Goal: Book appointment/travel/reservation

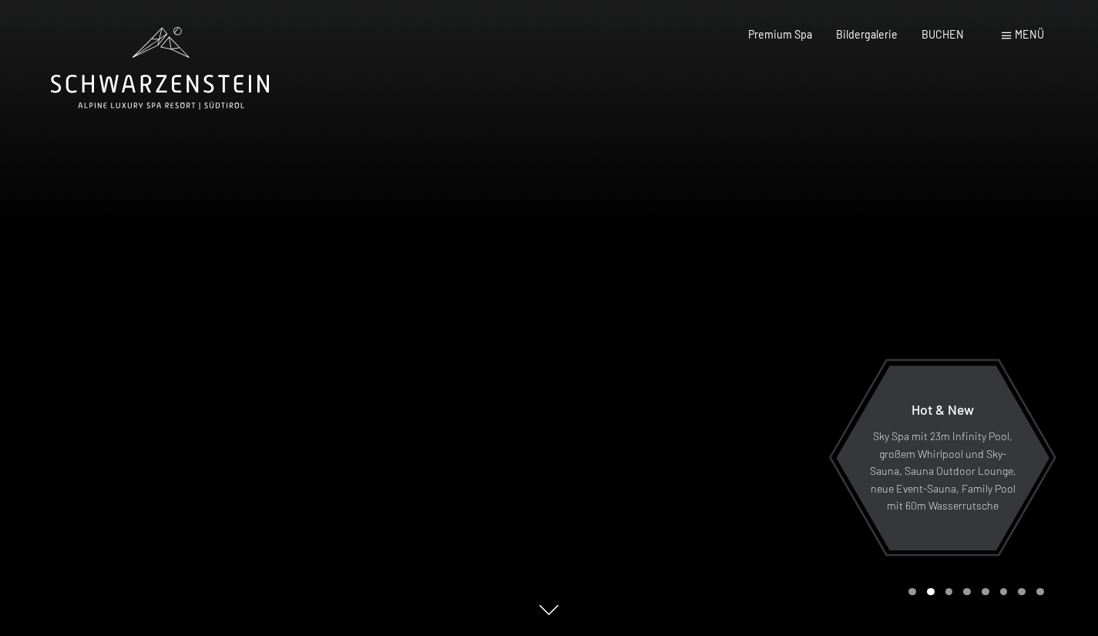
click at [1062, 427] on div at bounding box center [823, 318] width 549 height 636
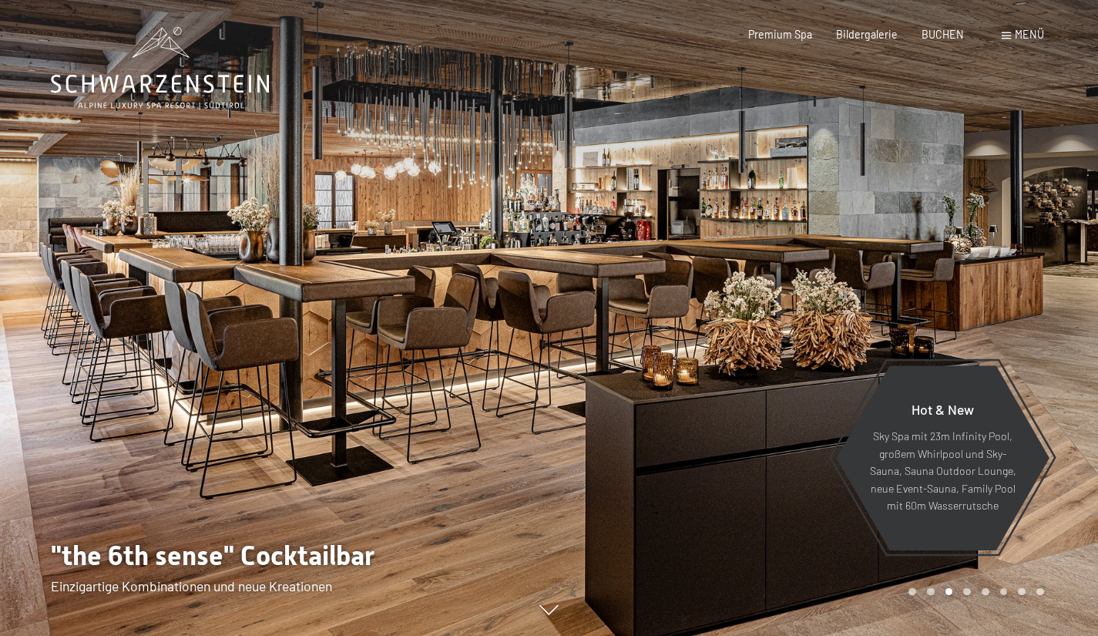
click at [1037, 351] on div at bounding box center [823, 318] width 549 height 636
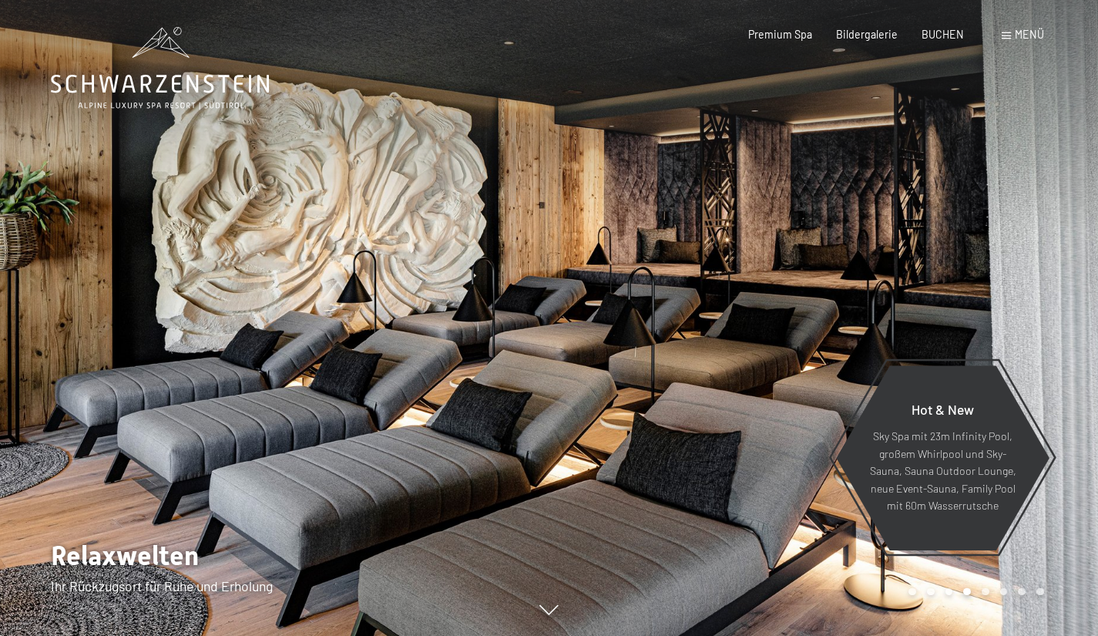
click at [1037, 339] on div at bounding box center [823, 318] width 549 height 636
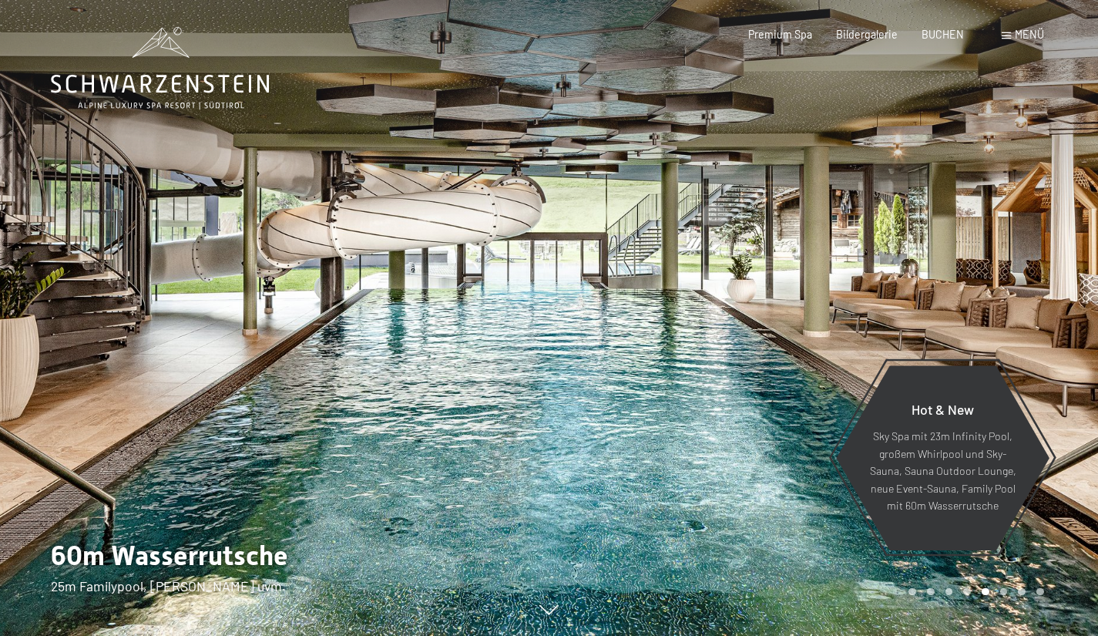
click at [1039, 338] on div at bounding box center [823, 318] width 549 height 636
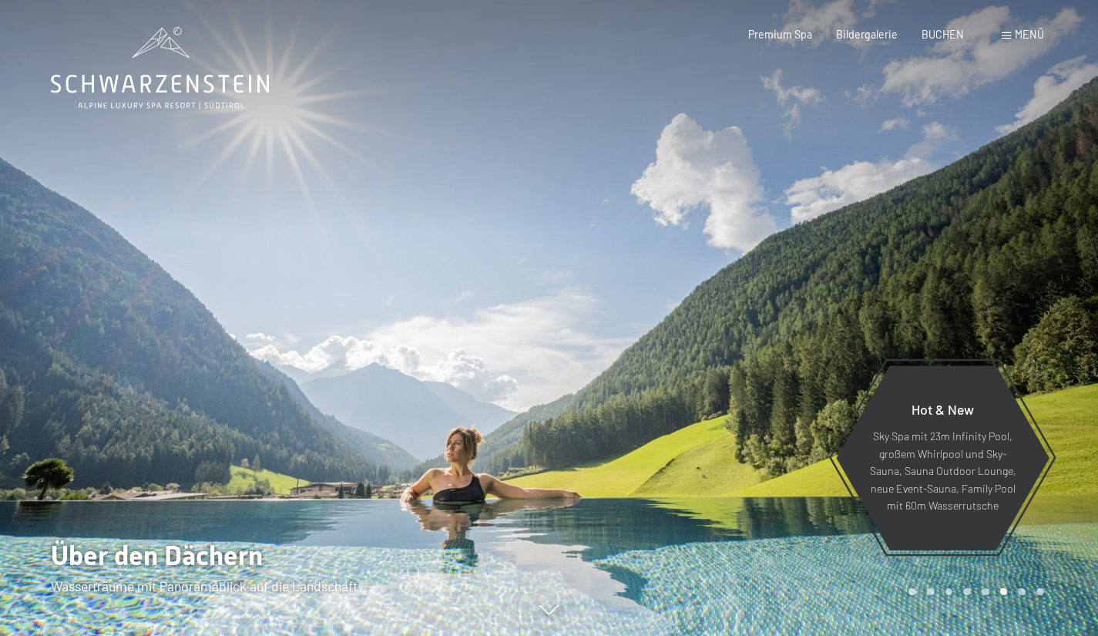
click at [1039, 334] on div at bounding box center [823, 318] width 549 height 636
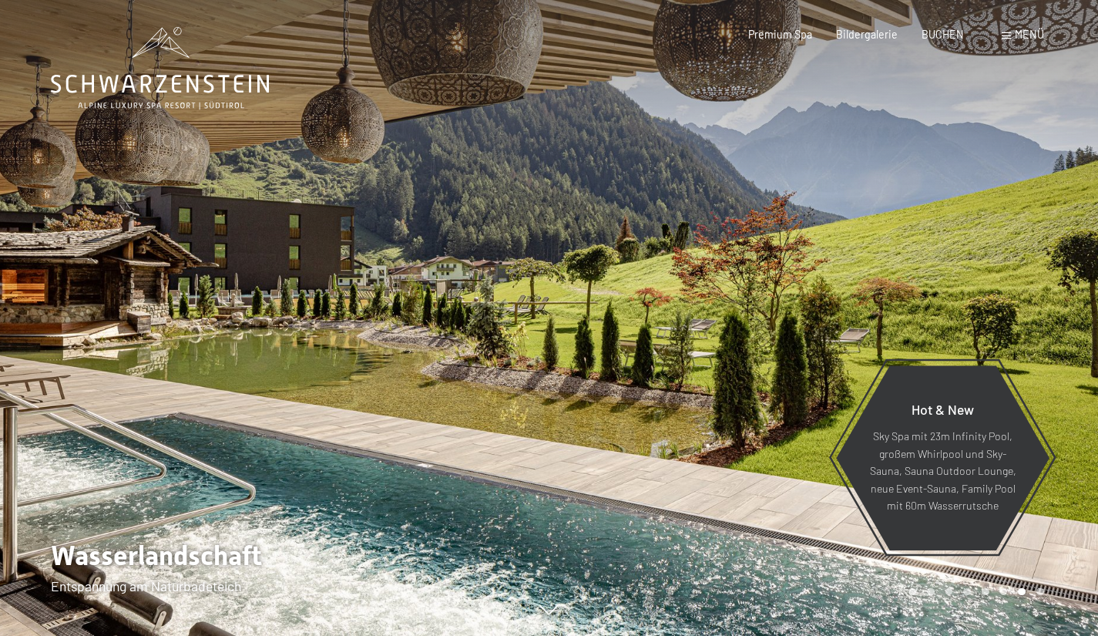
click at [1039, 334] on div at bounding box center [823, 318] width 549 height 636
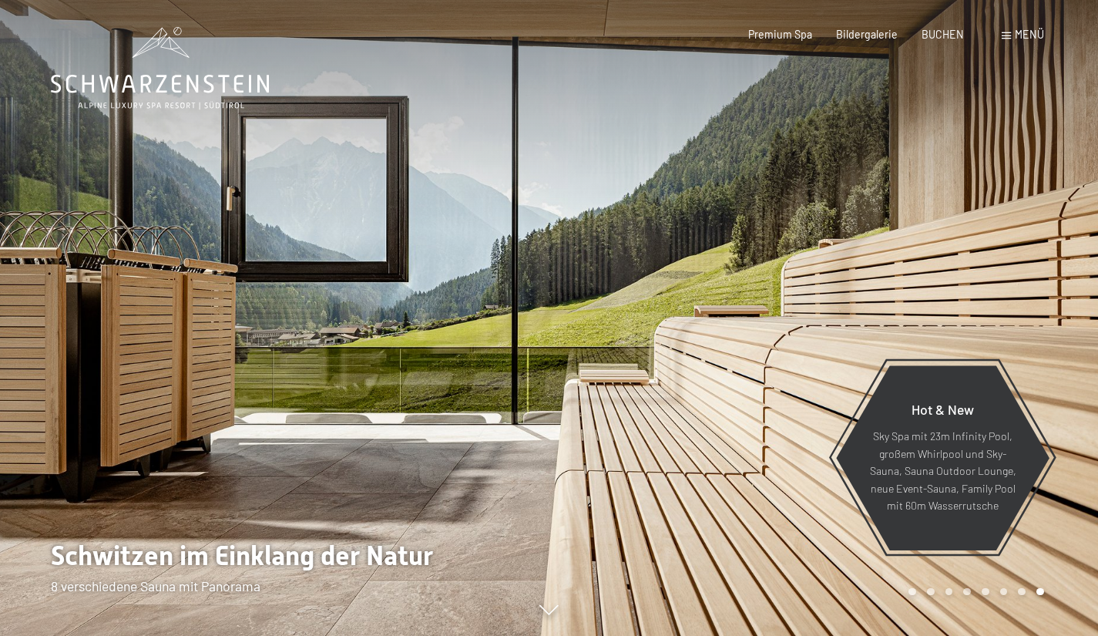
click at [1039, 334] on div at bounding box center [823, 318] width 549 height 636
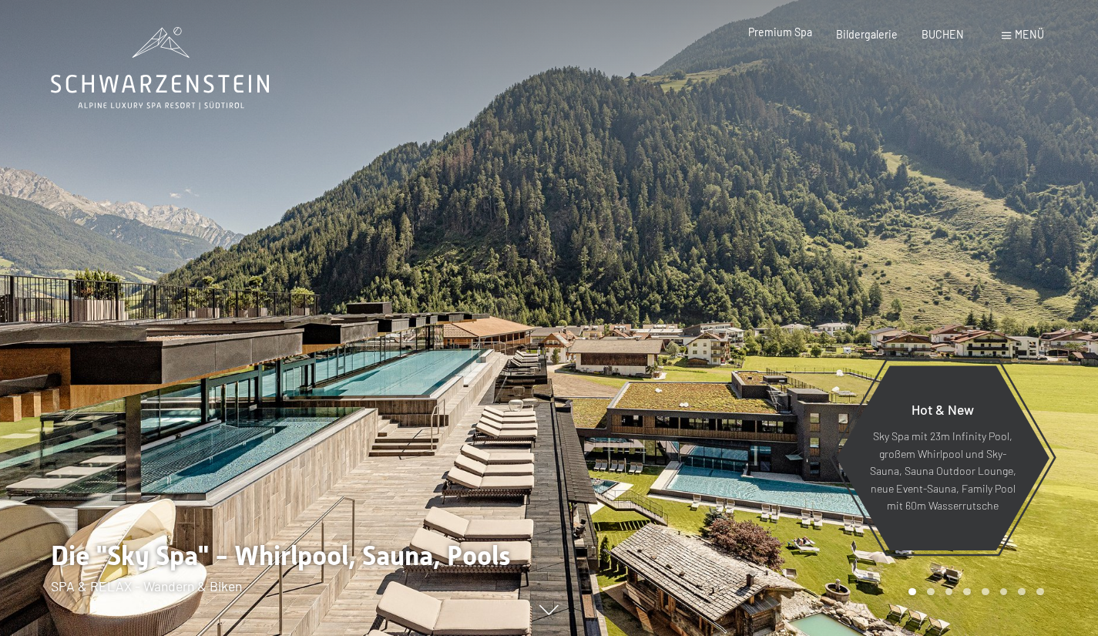
click at [799, 39] on div "Premium Spa" at bounding box center [780, 32] width 64 height 15
click at [787, 35] on span "Premium Spa" at bounding box center [780, 31] width 64 height 13
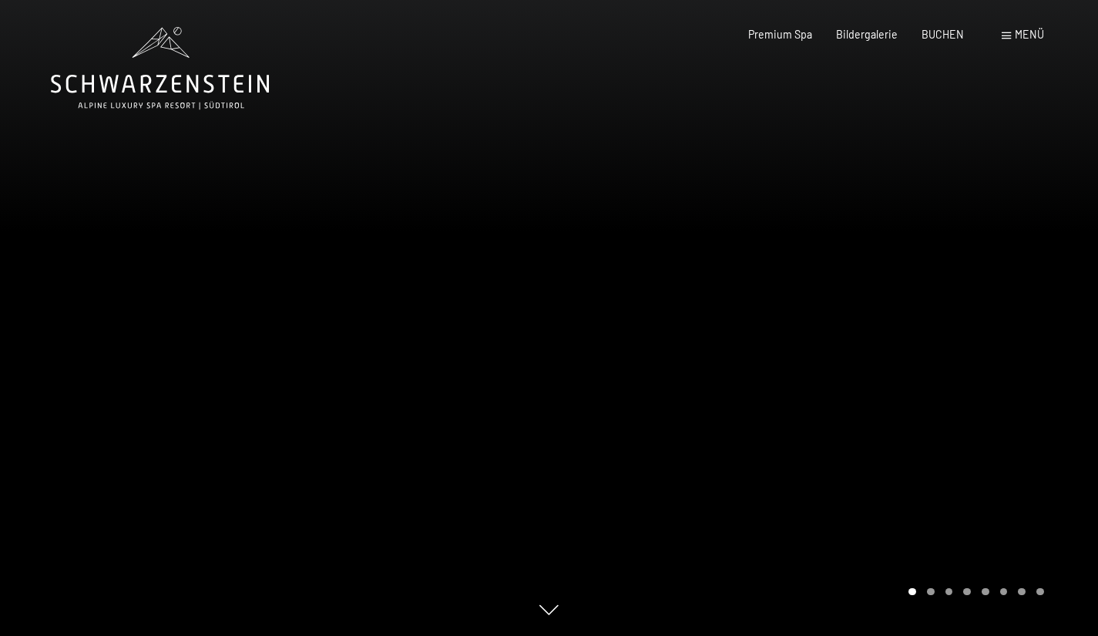
click at [1024, 370] on div at bounding box center [823, 318] width 549 height 636
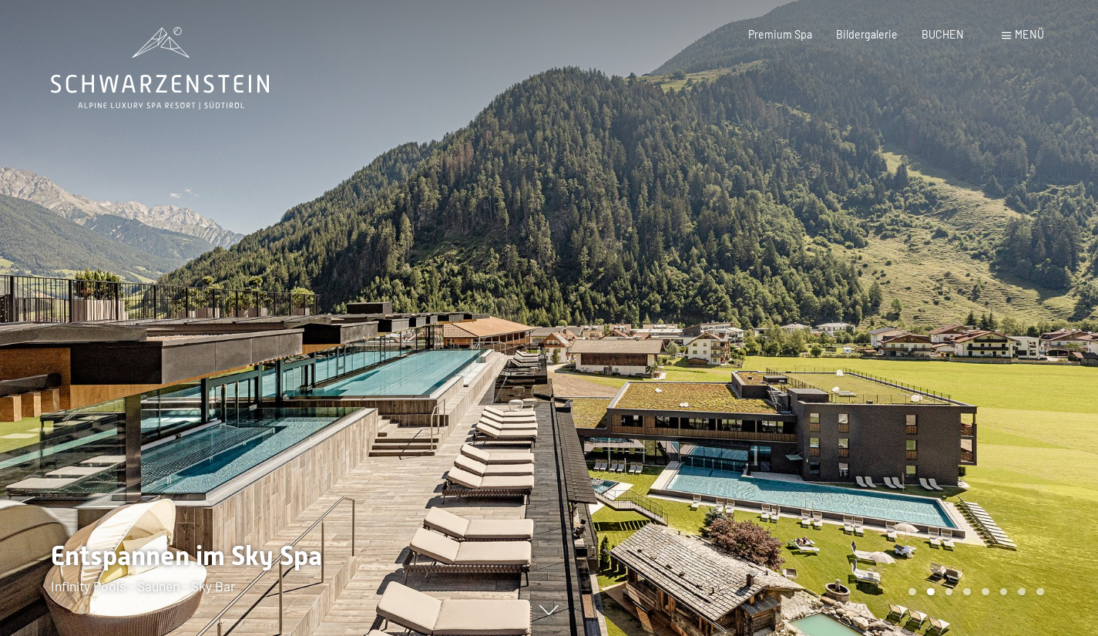
click at [1016, 353] on div at bounding box center [823, 318] width 549 height 636
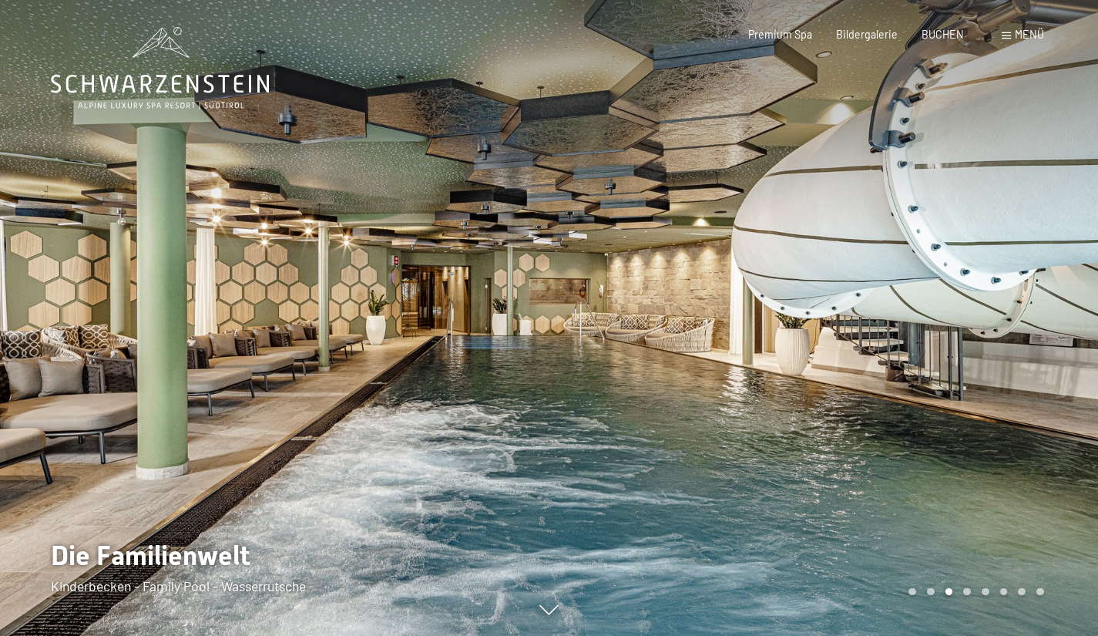
click at [965, 341] on div at bounding box center [823, 318] width 549 height 636
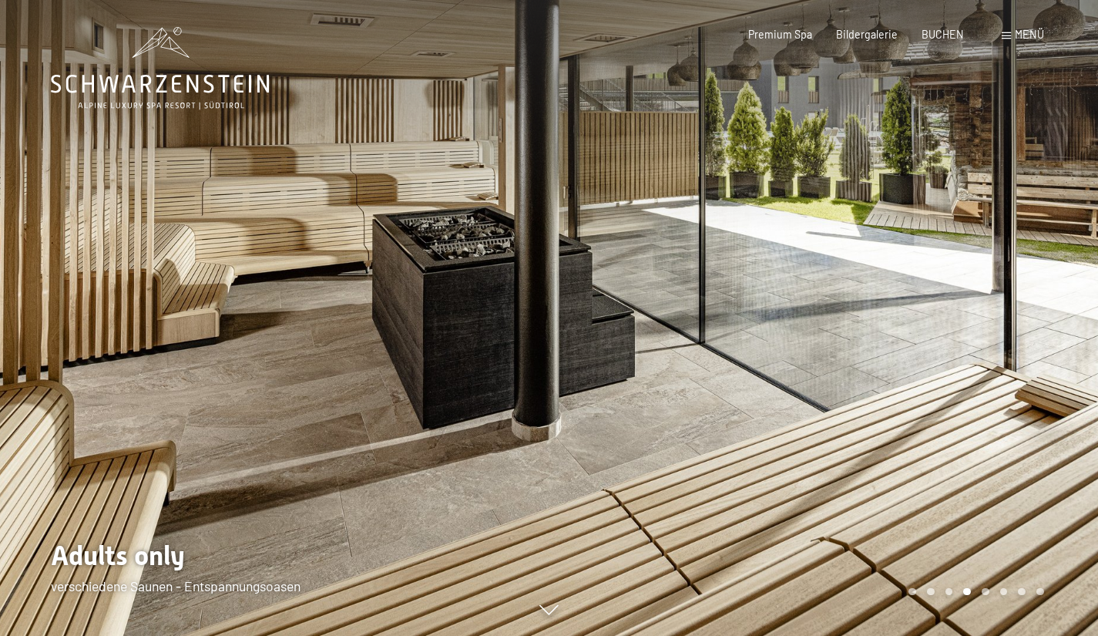
click at [965, 341] on div at bounding box center [823, 318] width 549 height 636
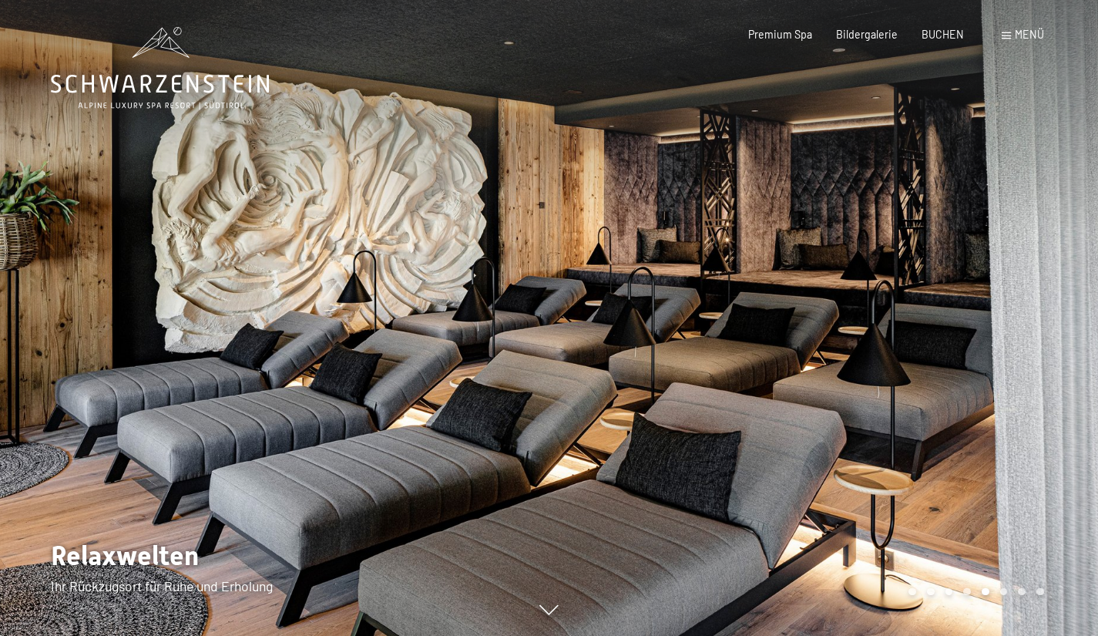
click at [965, 341] on div at bounding box center [823, 318] width 549 height 636
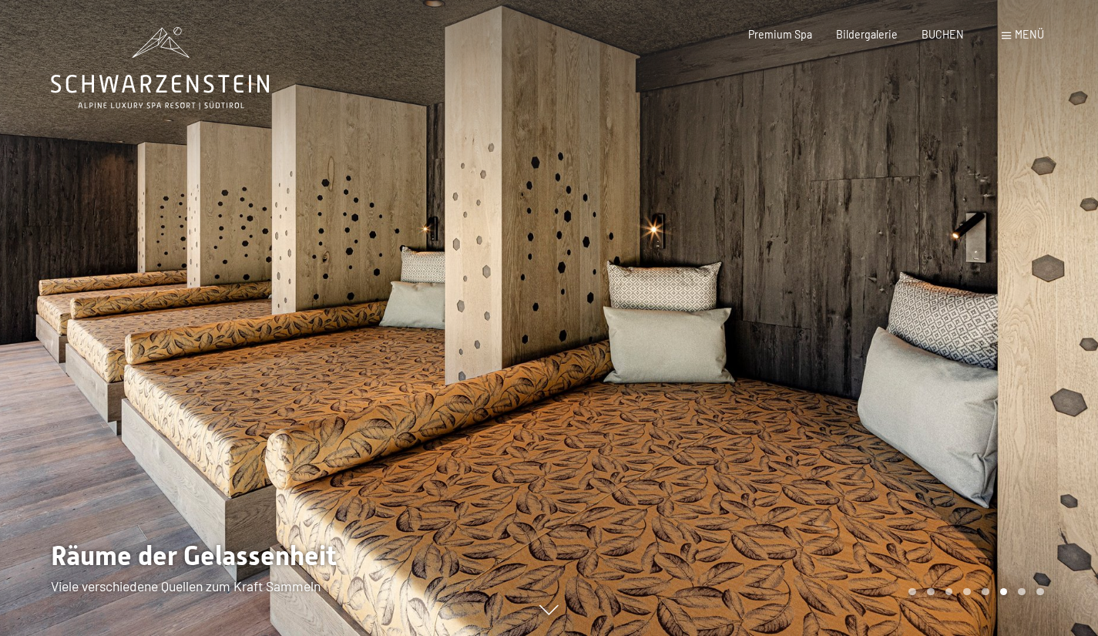
click at [965, 341] on div at bounding box center [823, 318] width 549 height 636
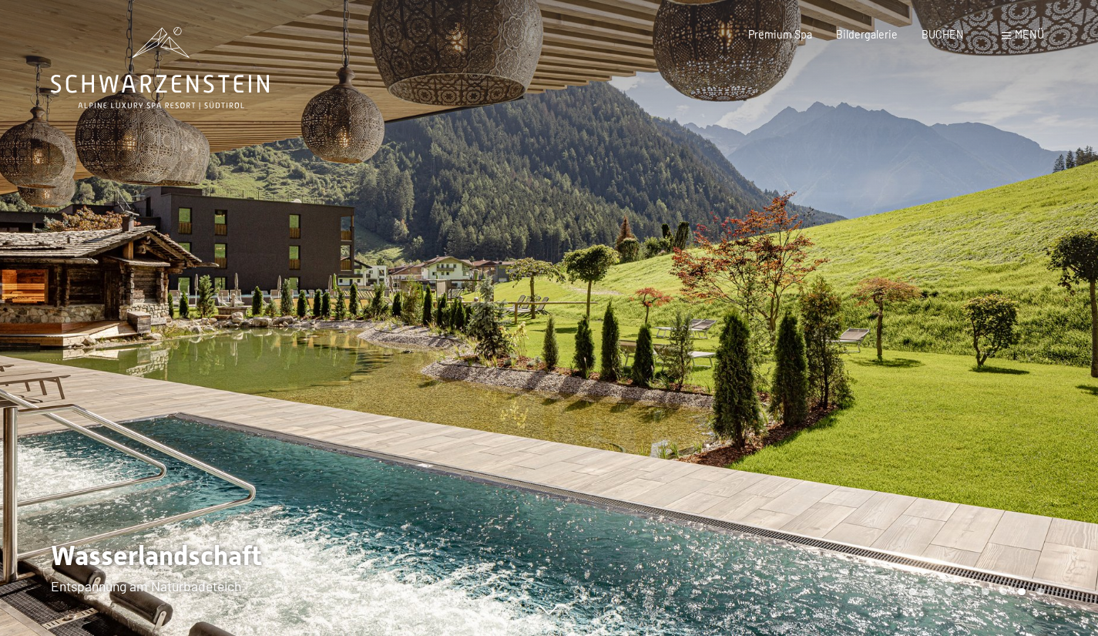
click at [965, 341] on div at bounding box center [823, 318] width 549 height 636
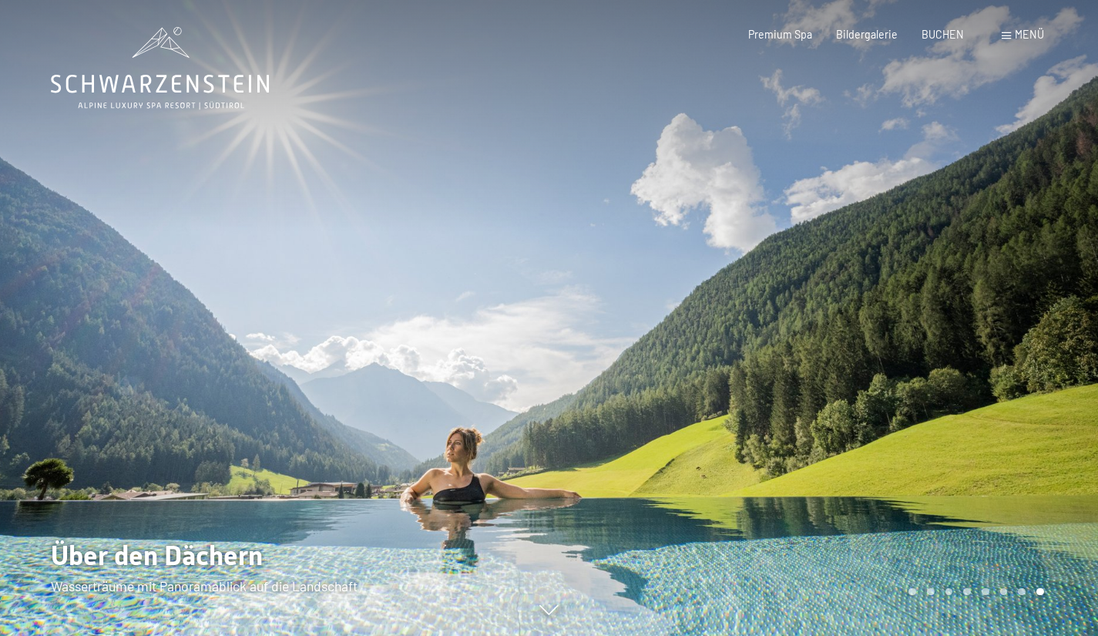
click at [1039, 37] on span "Menü" at bounding box center [1029, 34] width 29 height 13
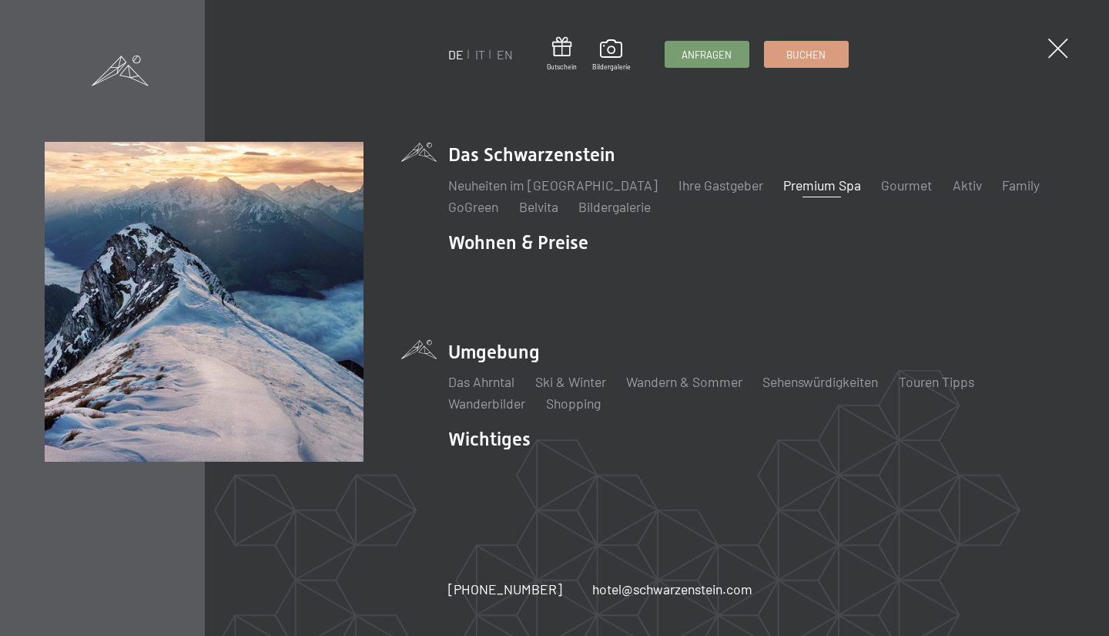
click at [499, 343] on li "Umgebung Das Ahrntal Ski & Winter Skifahren Skischule Wandern & Sommer Wandern …" at bounding box center [756, 376] width 616 height 74
click at [492, 374] on link "Das Ahrntal" at bounding box center [481, 381] width 66 height 17
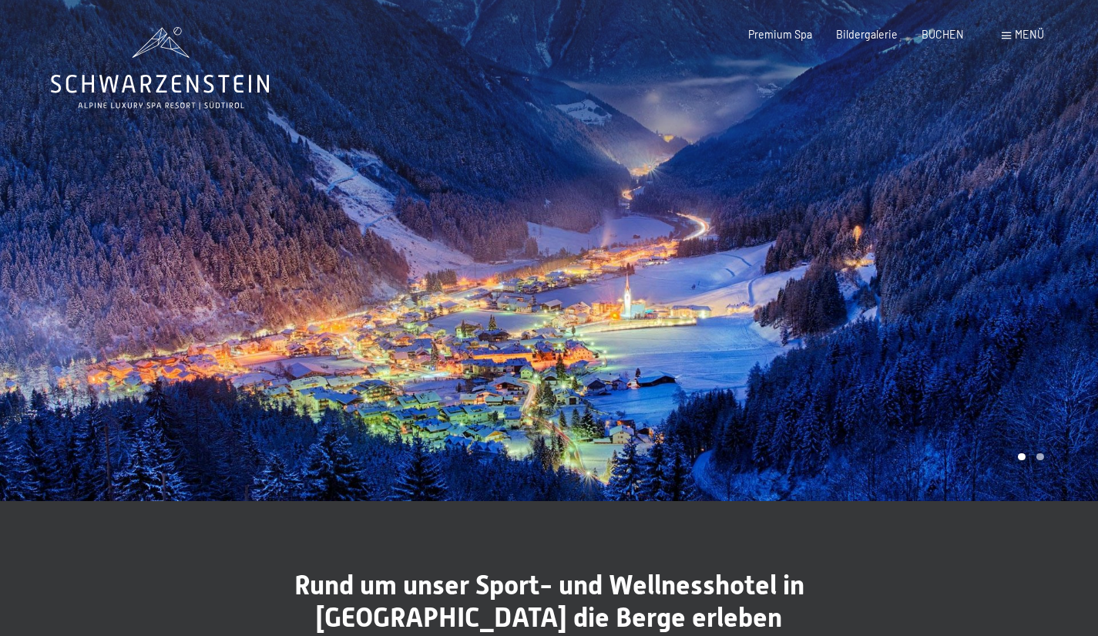
click at [950, 332] on div at bounding box center [823, 250] width 549 height 501
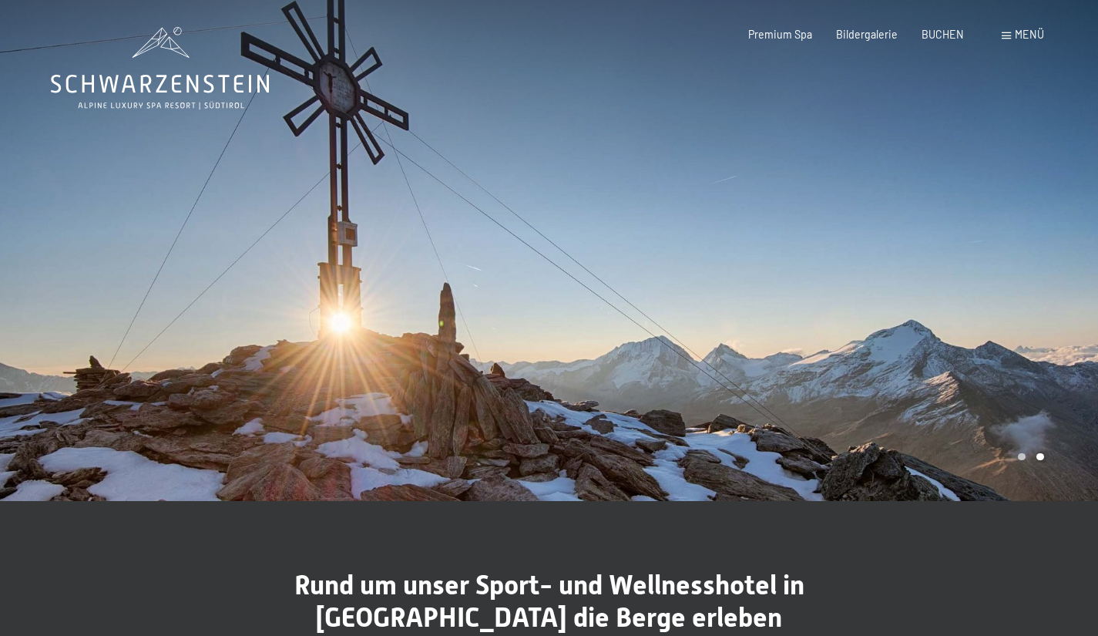
click at [934, 324] on div at bounding box center [823, 250] width 549 height 501
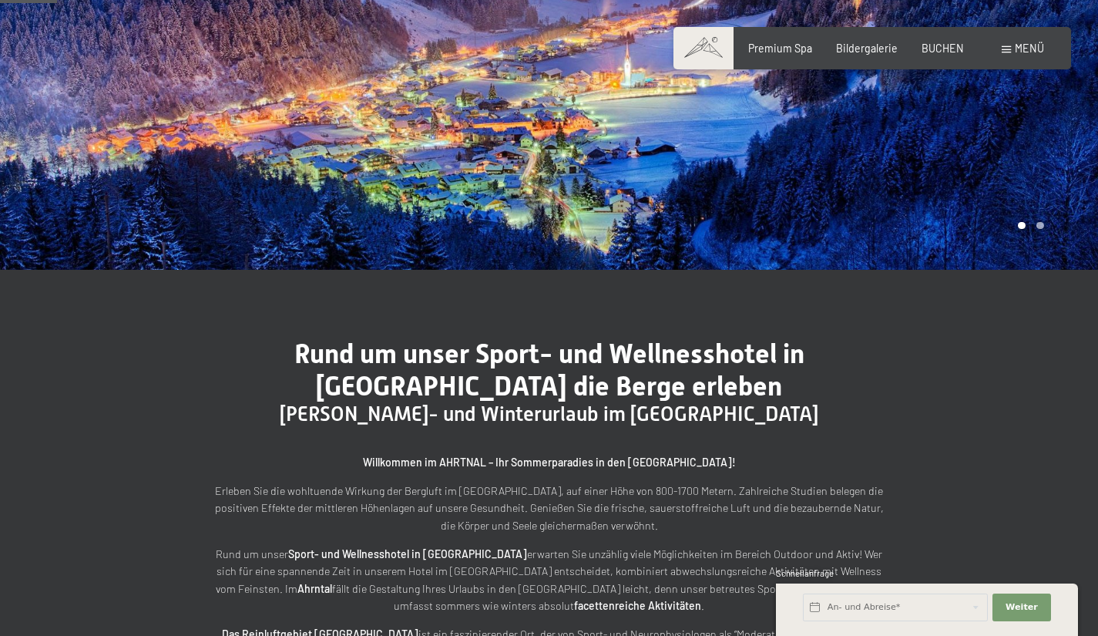
scroll to position [385, 0]
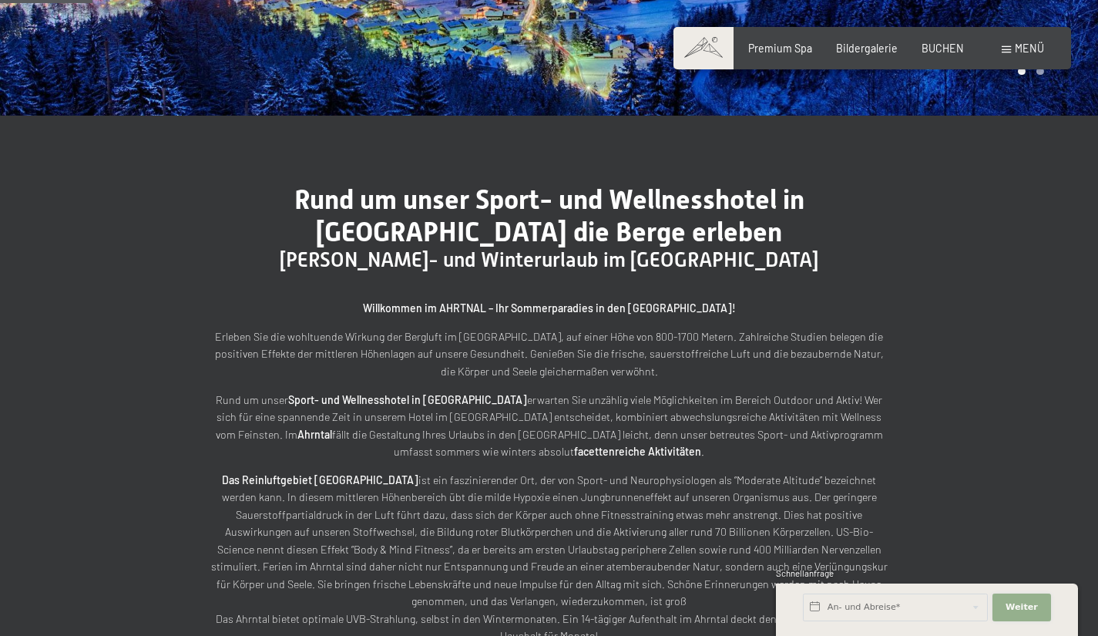
click at [1039, 599] on button "Weiter Adressfelder ausblenden" at bounding box center [1021, 607] width 59 height 28
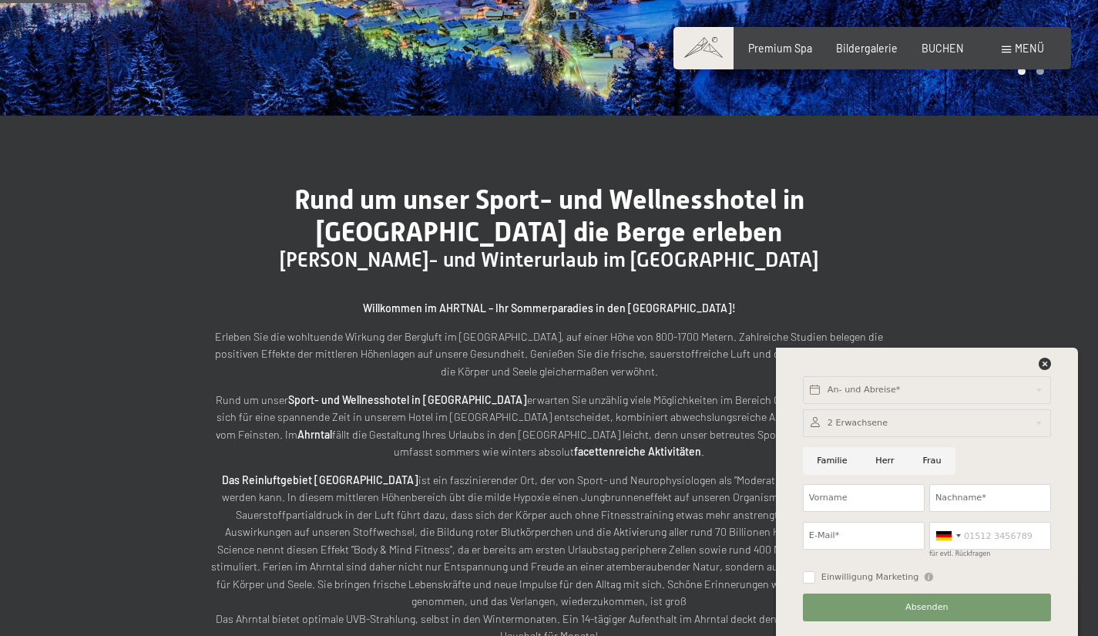
click at [1045, 259] on div "Rund um unser Sport- und Wellnesshotel in Südtirol die Berge erleben Sommer- un…" at bounding box center [549, 494] width 1098 height 757
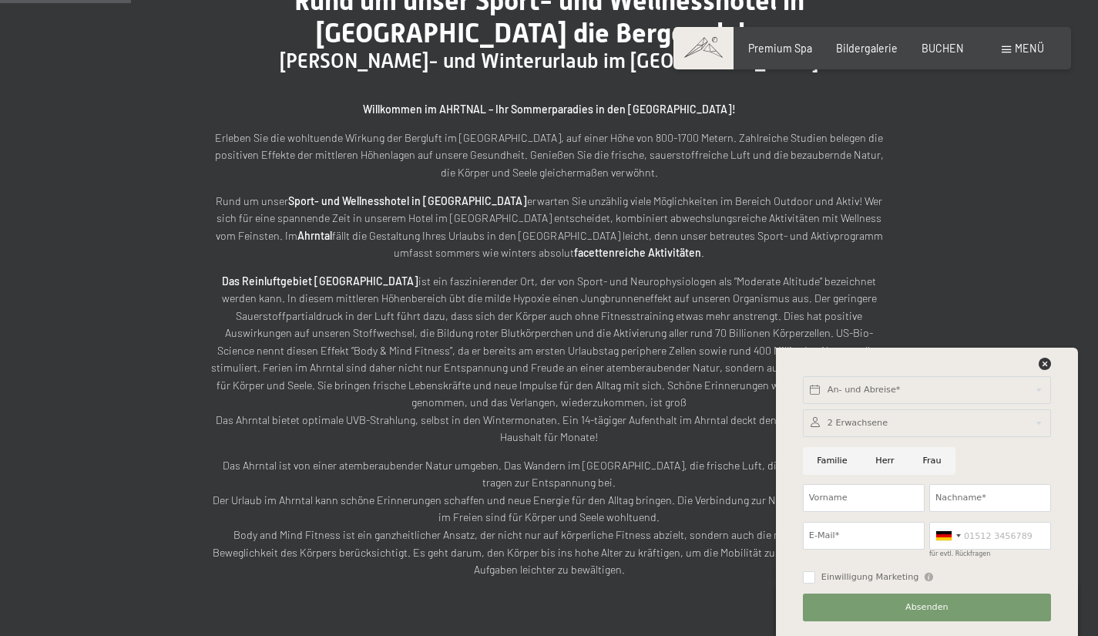
scroll to position [616, 0]
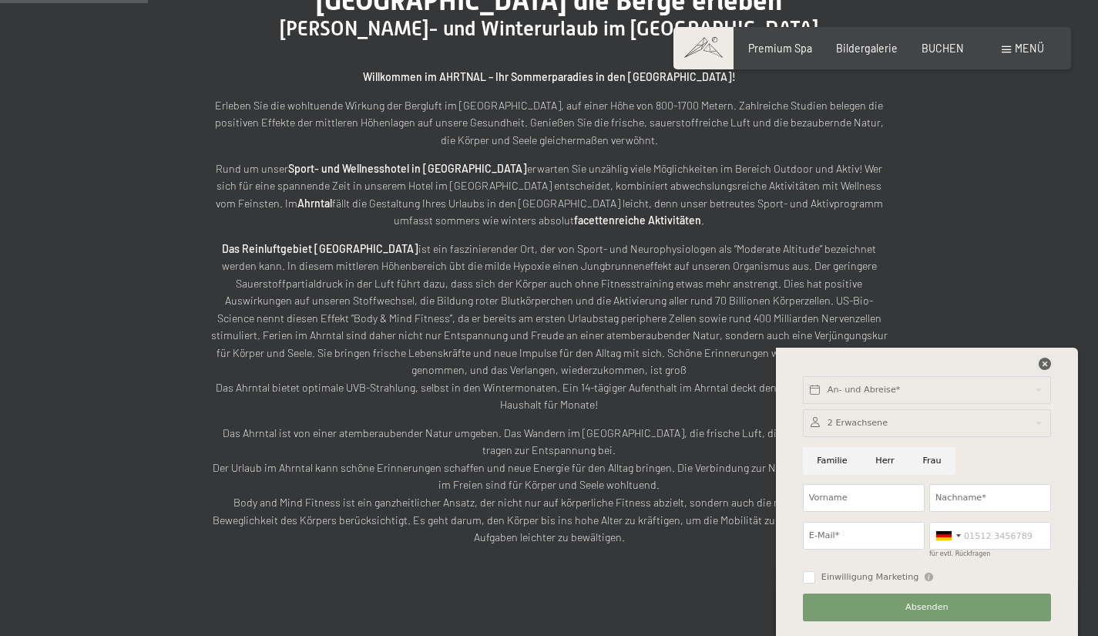
click at [1042, 361] on icon at bounding box center [1045, 363] width 12 height 12
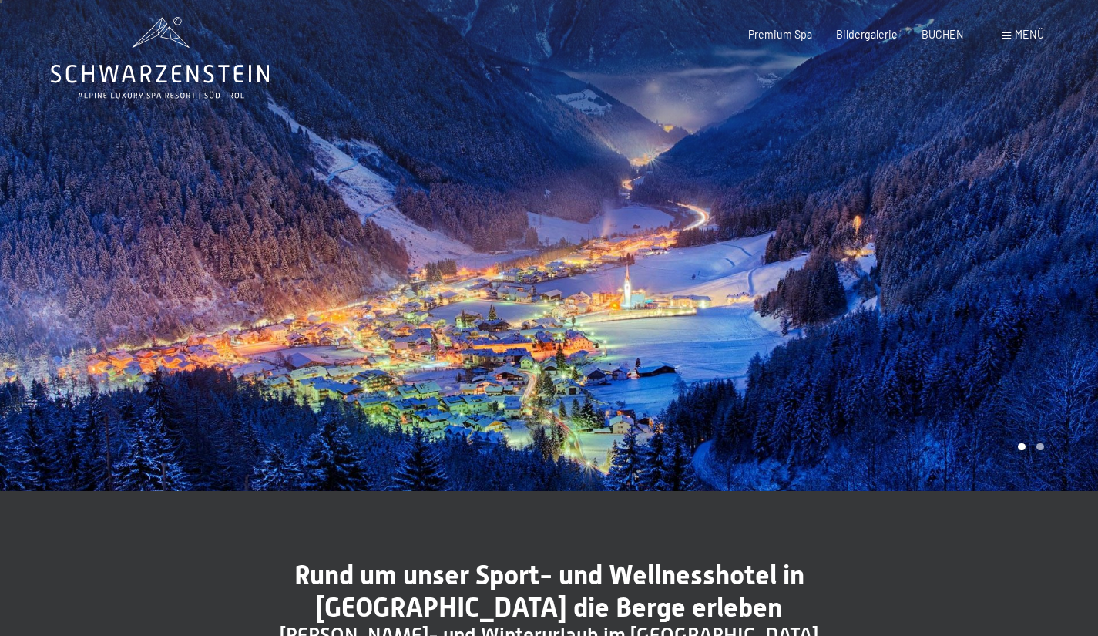
scroll to position [0, 0]
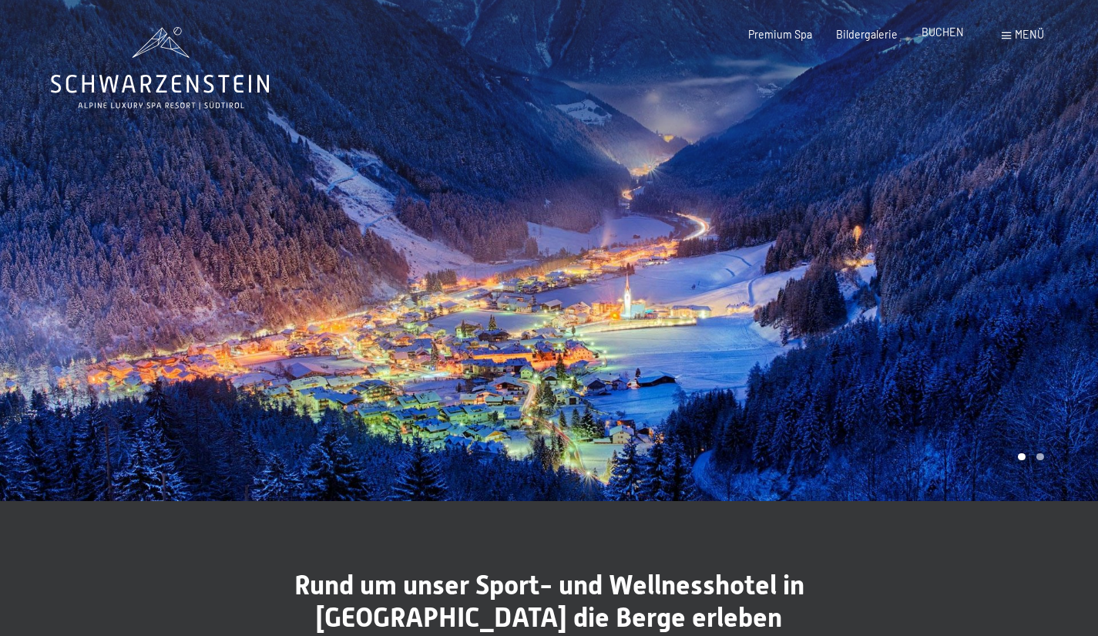
click at [947, 33] on span "BUCHEN" at bounding box center [942, 31] width 42 height 13
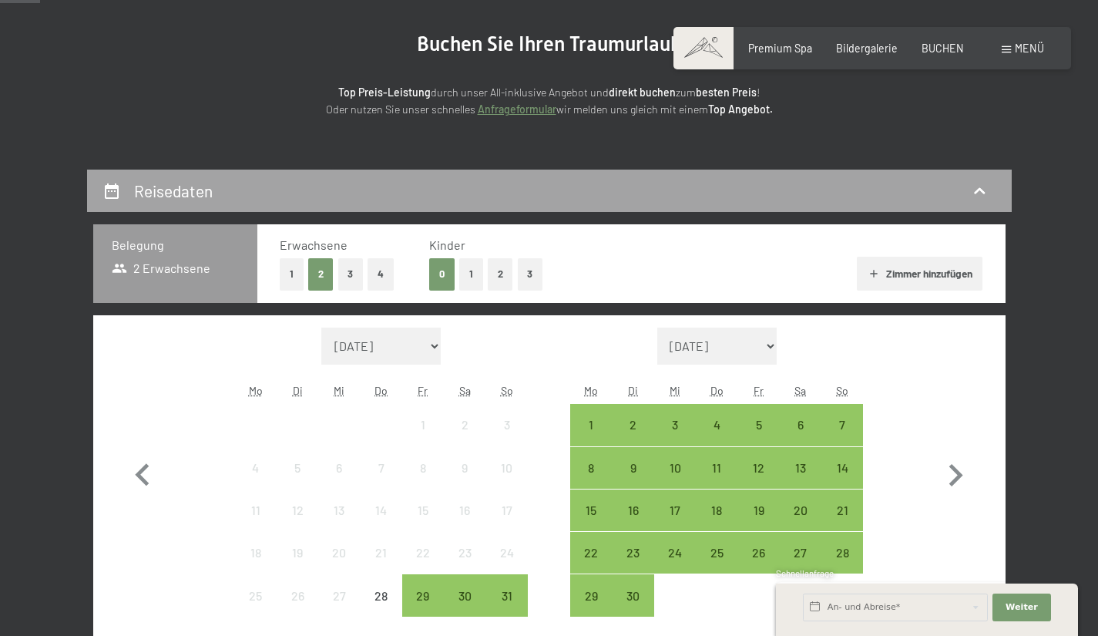
scroll to position [308, 0]
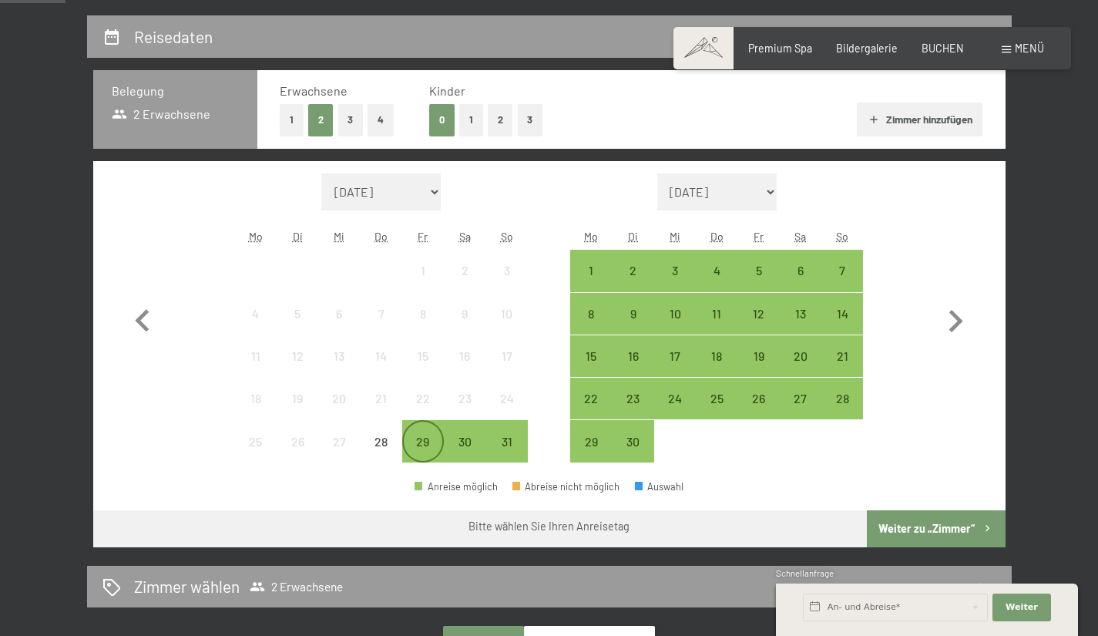
click at [419, 439] on div "29" at bounding box center [423, 454] width 39 height 39
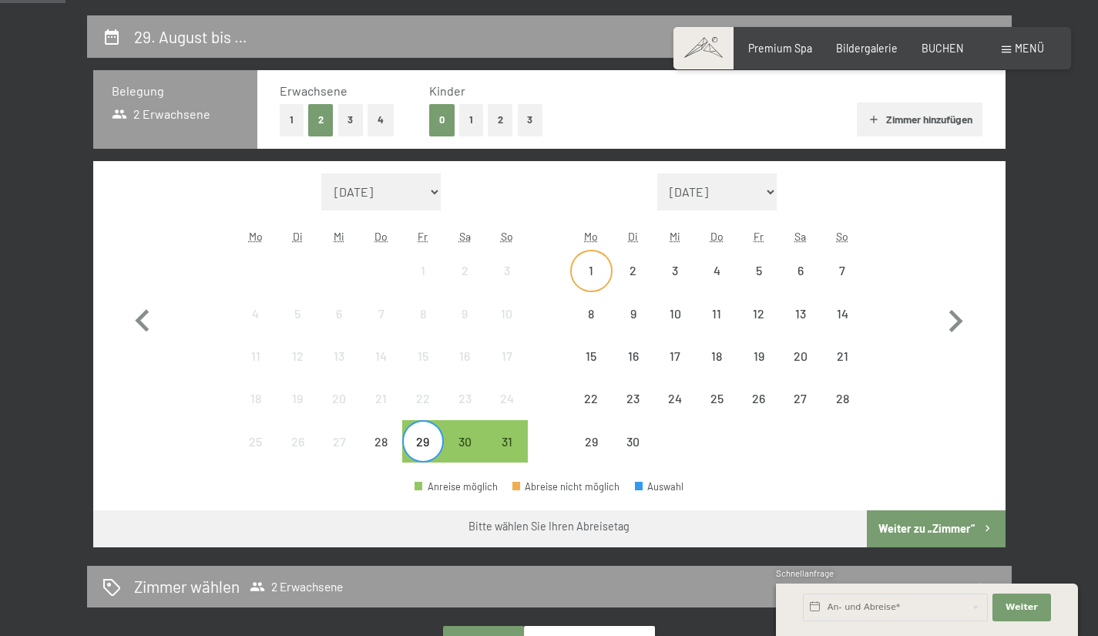
click at [598, 268] on div "1" at bounding box center [591, 283] width 39 height 39
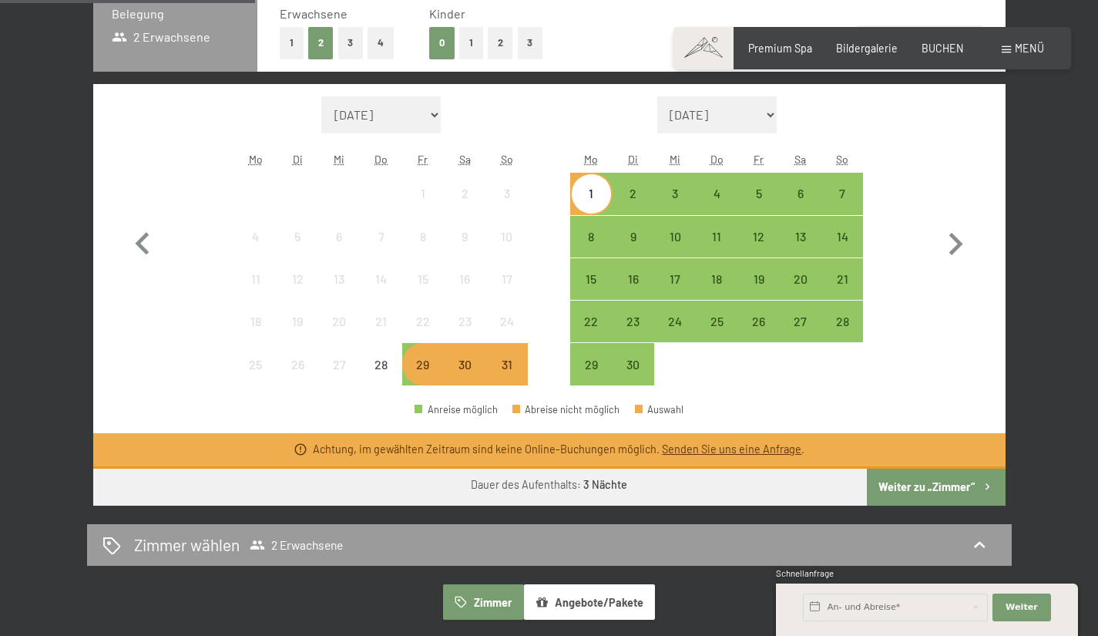
click at [938, 493] on button "Weiter zu „Zimmer“" at bounding box center [936, 486] width 138 height 37
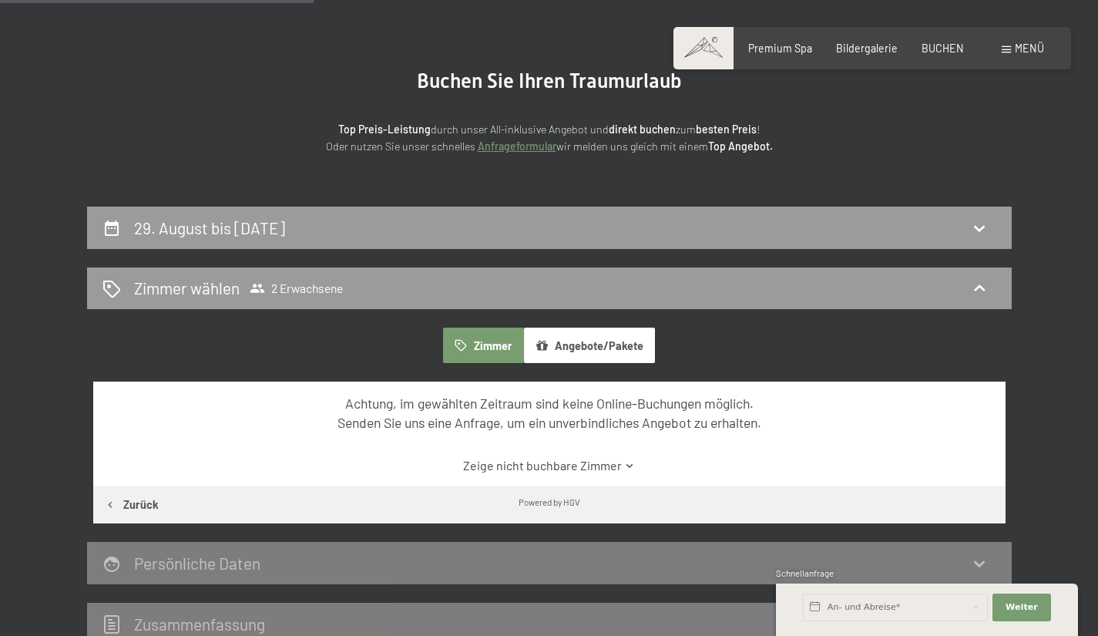
scroll to position [15, 0]
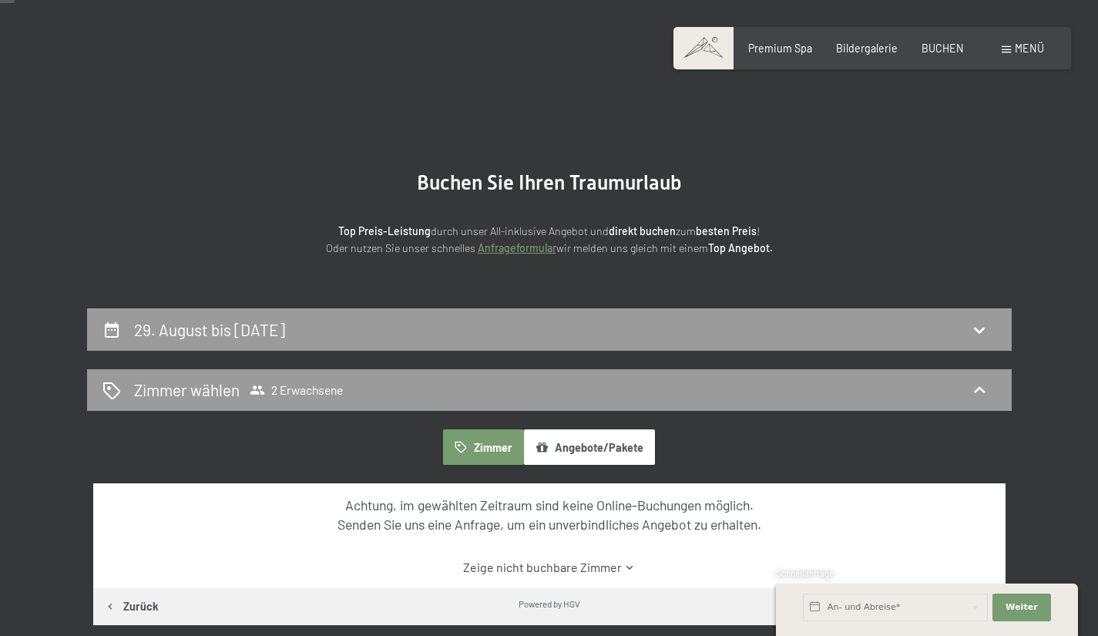
click at [521, 250] on link "Anfrageformular" at bounding box center [517, 247] width 79 height 13
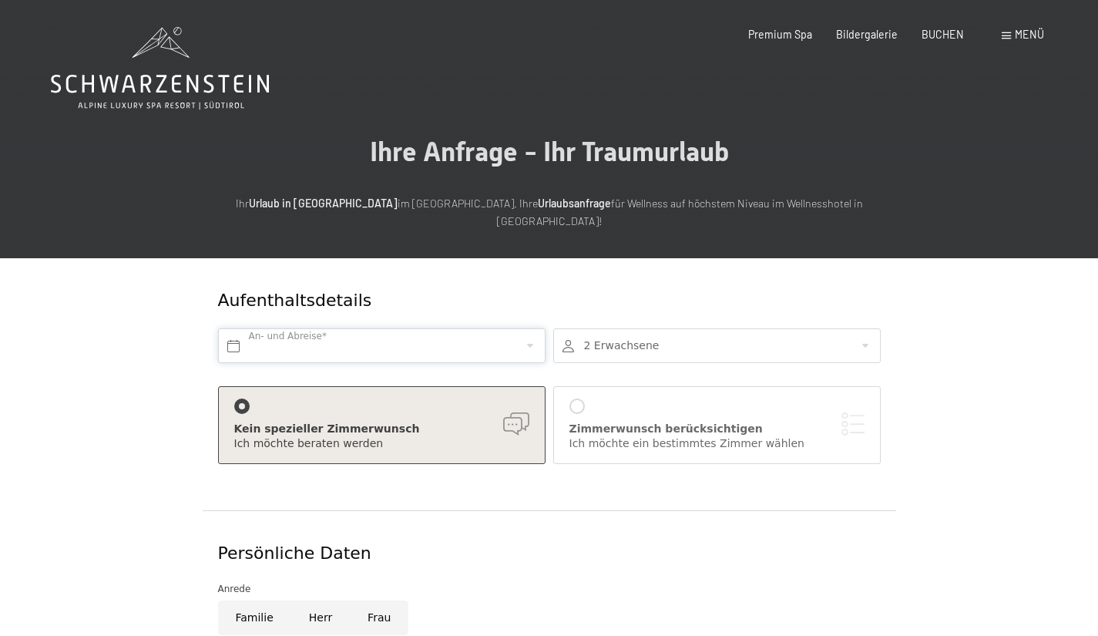
click at [355, 328] on input "text" at bounding box center [381, 345] width 327 height 35
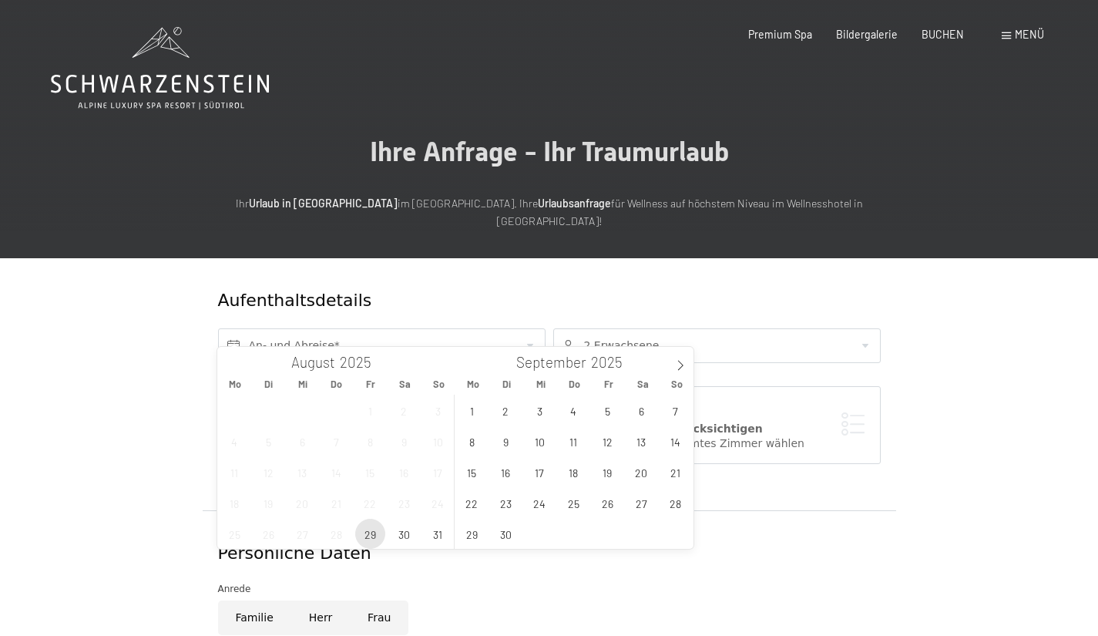
click at [367, 539] on span "29" at bounding box center [370, 533] width 30 height 30
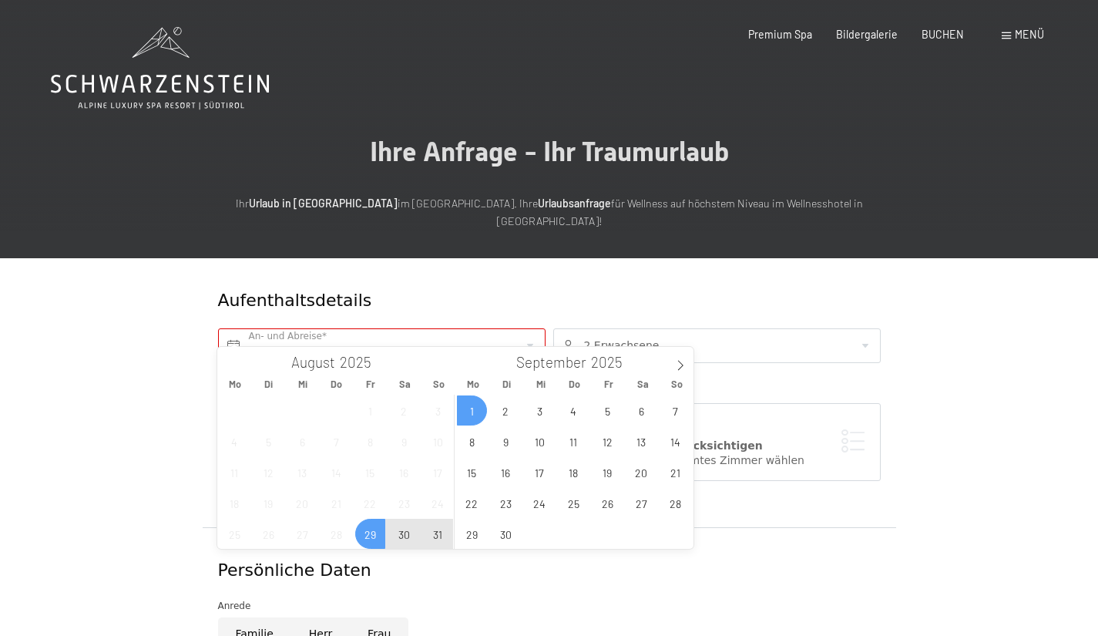
click at [467, 407] on span "1" at bounding box center [472, 410] width 30 height 30
type input "Fr. 29.08.2025 - Mo. 01.09.2025"
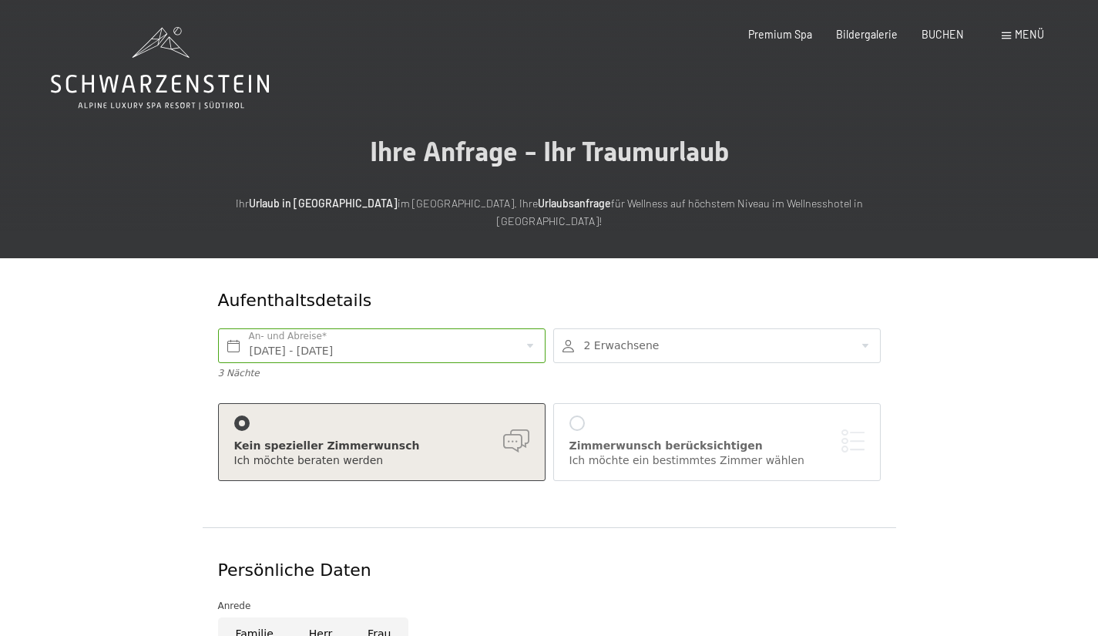
click at [644, 418] on div "Zimmerwunsch berücksichtigen Ich möchte ein bestimmtes Zimmer wählen" at bounding box center [716, 441] width 295 height 53
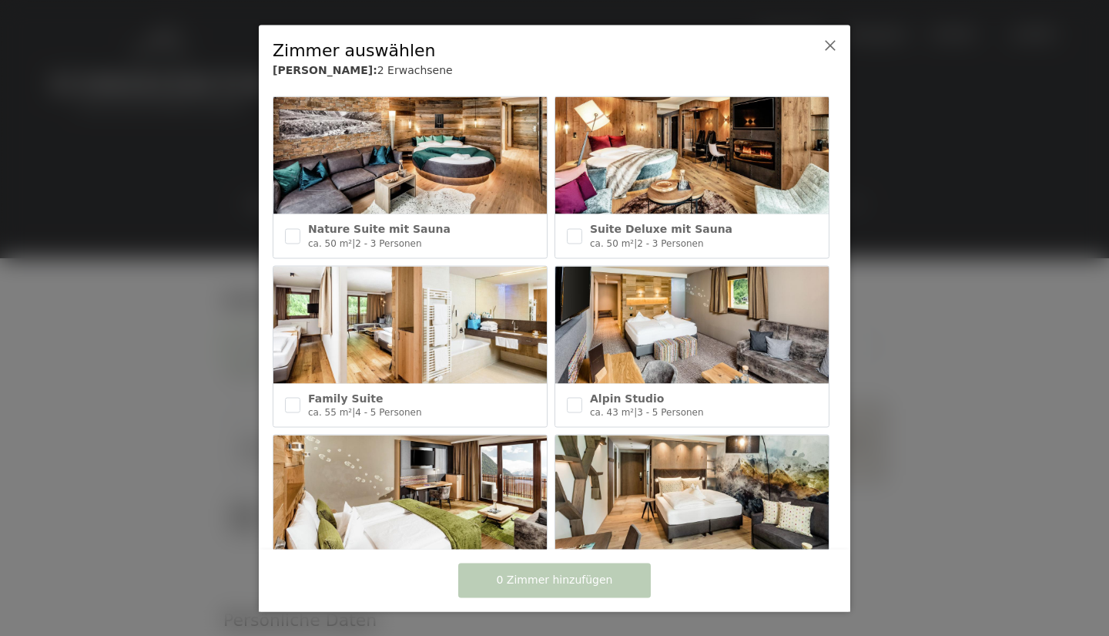
scroll to position [376, 0]
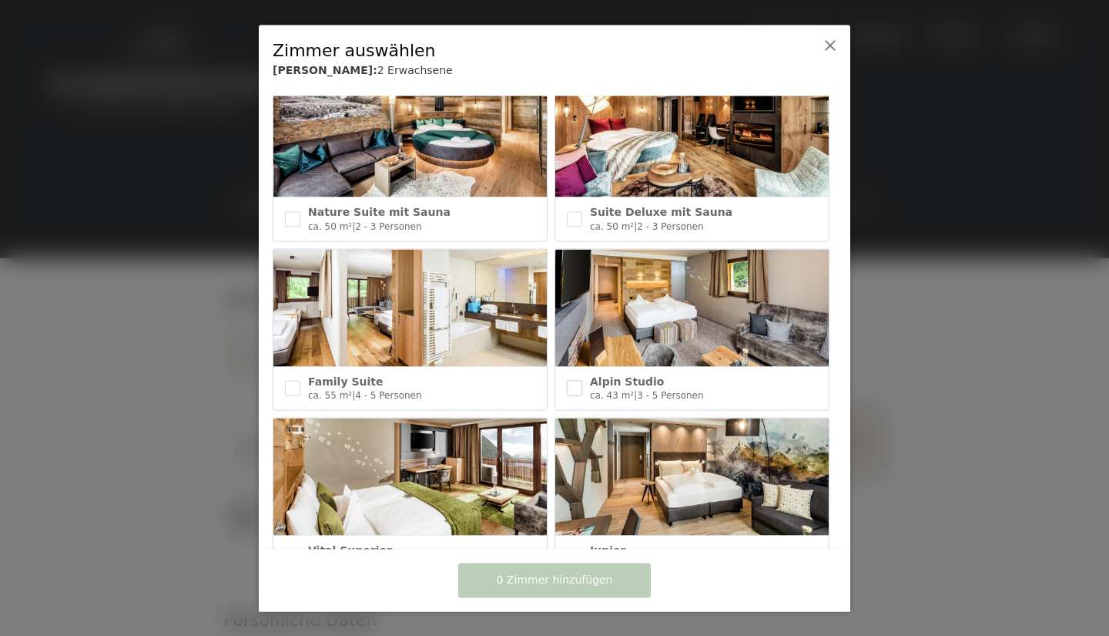
click at [569, 381] on input "checkbox" at bounding box center [574, 388] width 15 height 15
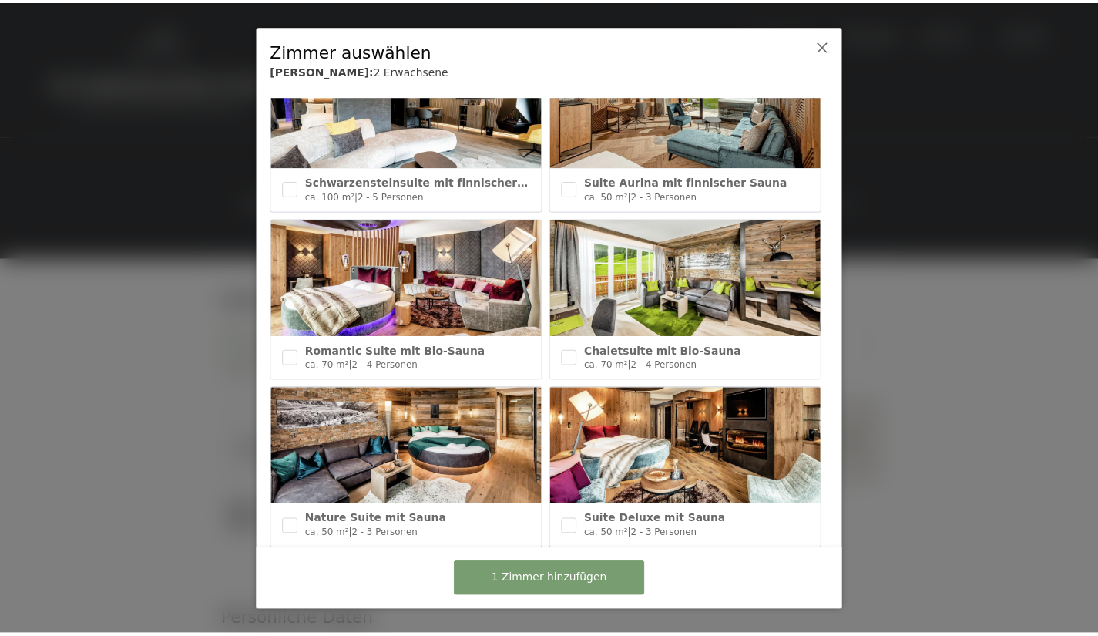
scroll to position [299, 0]
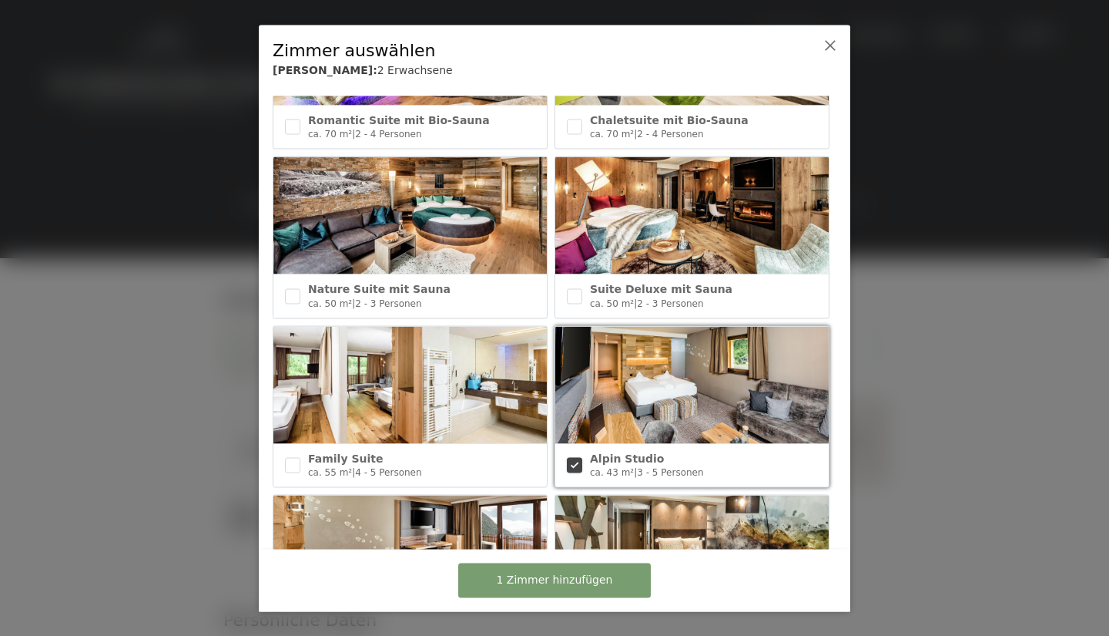
click at [568, 458] on input "checkbox" at bounding box center [574, 465] width 15 height 15
checkbox input "false"
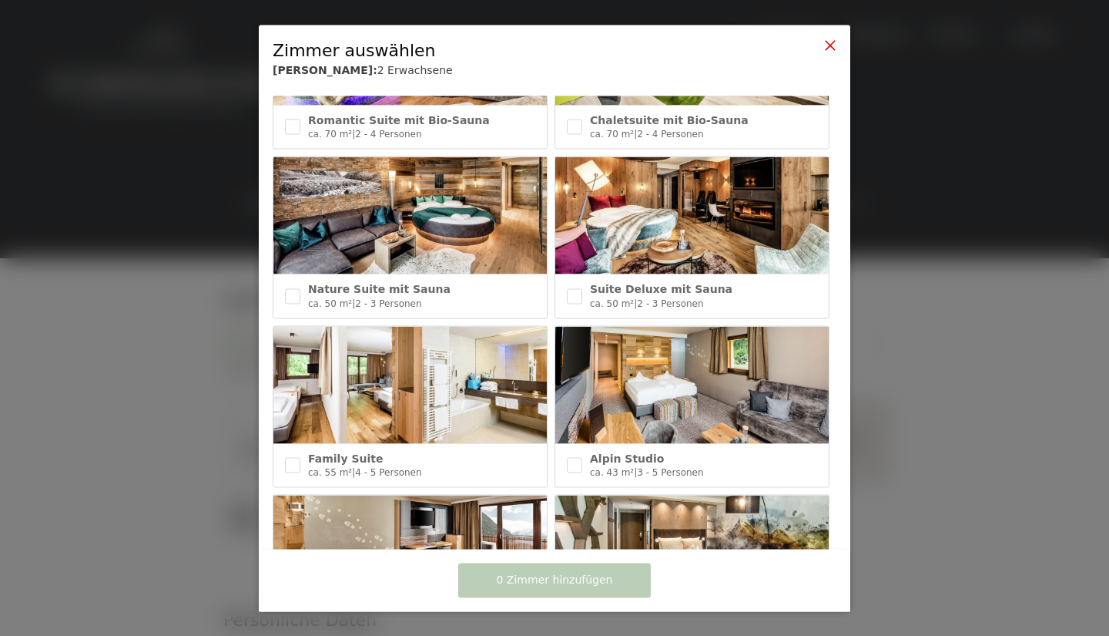
click at [831, 39] on icon at bounding box center [830, 45] width 12 height 12
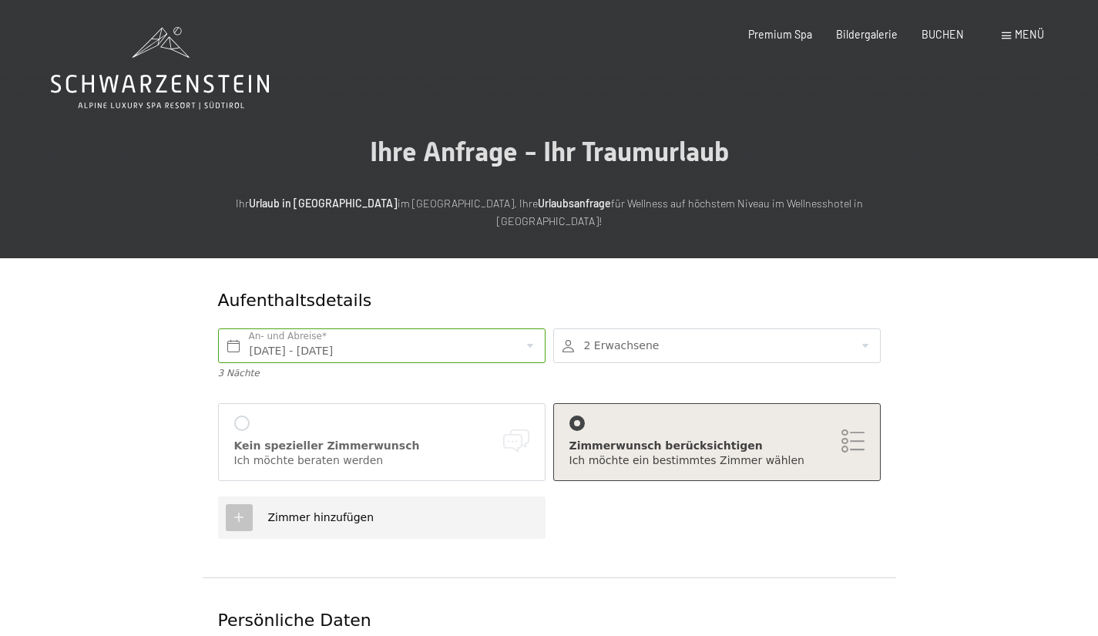
click at [423, 415] on div "Kein spezieller Zimmerwunsch Ich möchte beraten werden" at bounding box center [381, 441] width 295 height 53
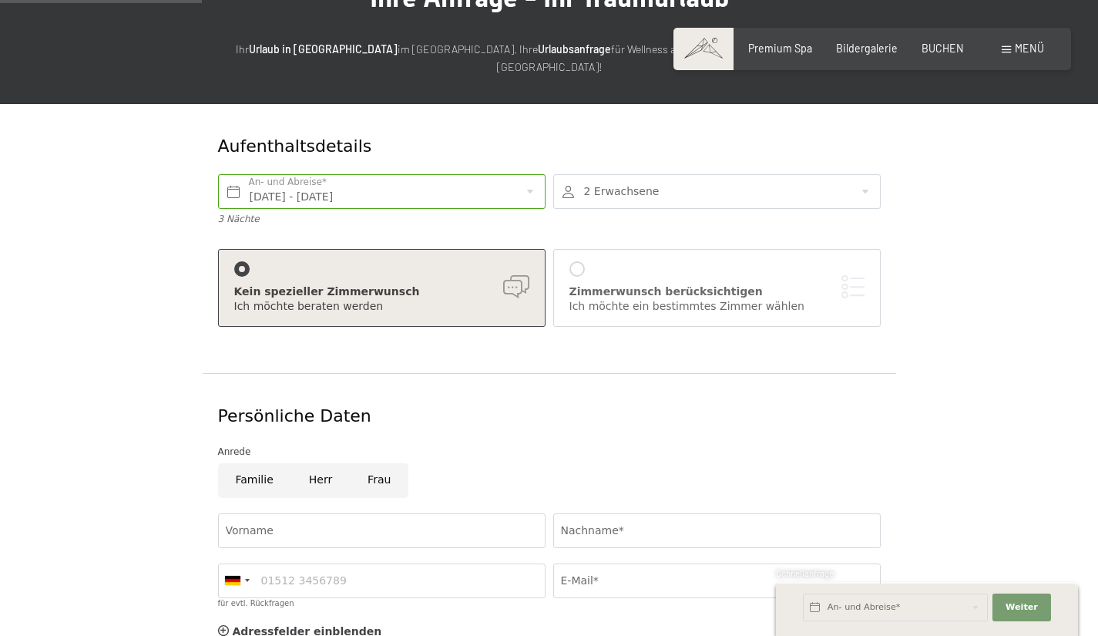
scroll to position [308, 0]
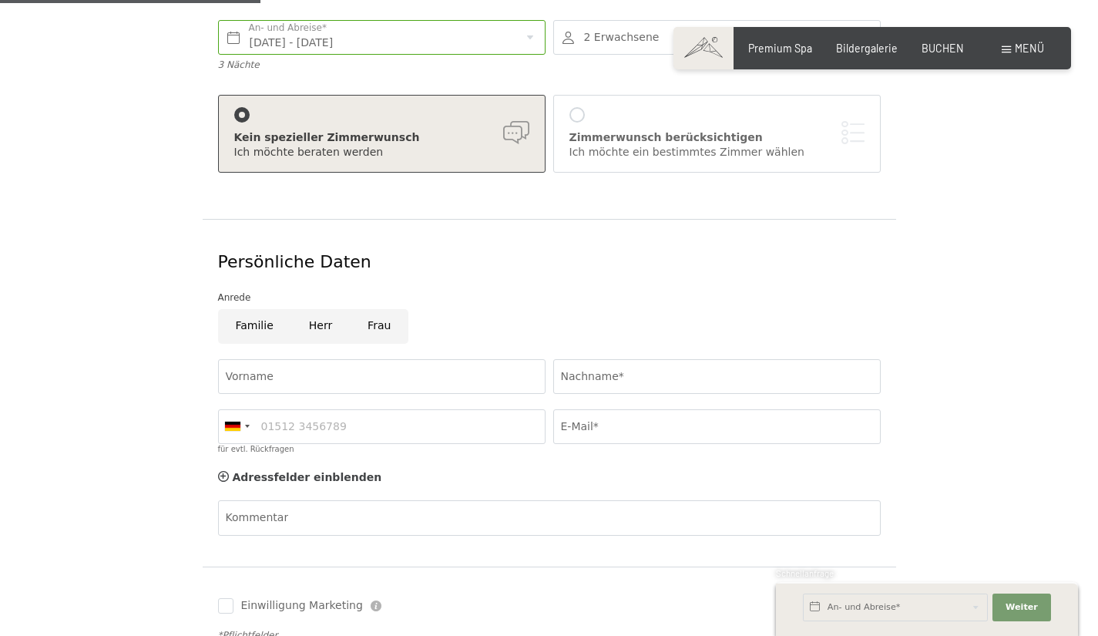
click at [376, 309] on input "Frau" at bounding box center [379, 326] width 59 height 35
radio input "true"
click at [378, 359] on input "Vorname" at bounding box center [381, 376] width 327 height 35
type input "Doris"
type input "Schleiß"
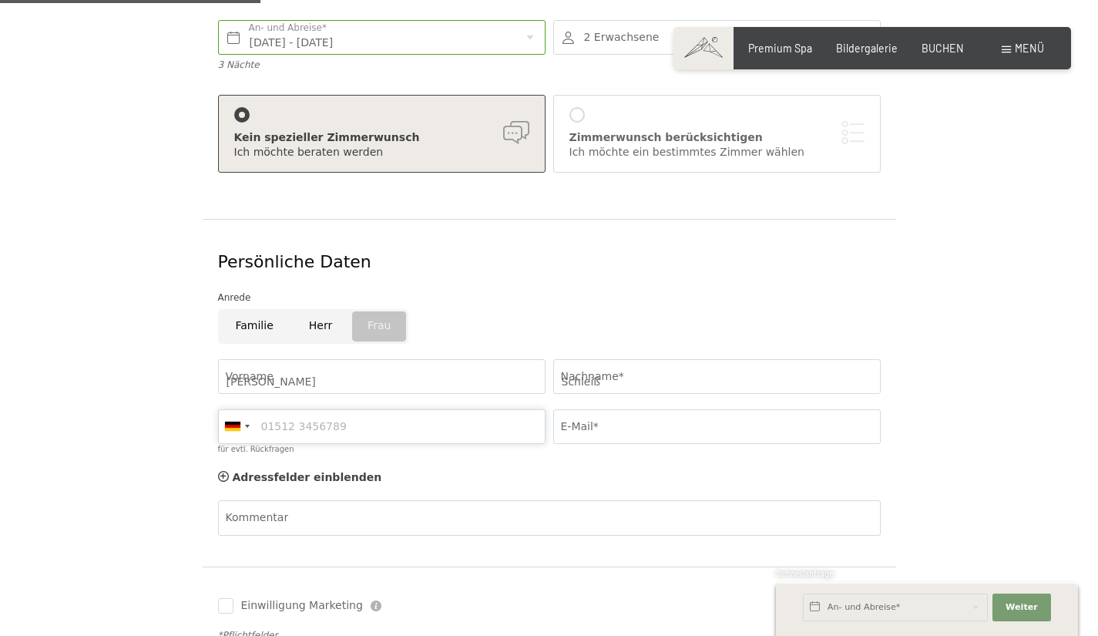
type input "016093719965"
type input "schleissdoris@t-online.de"
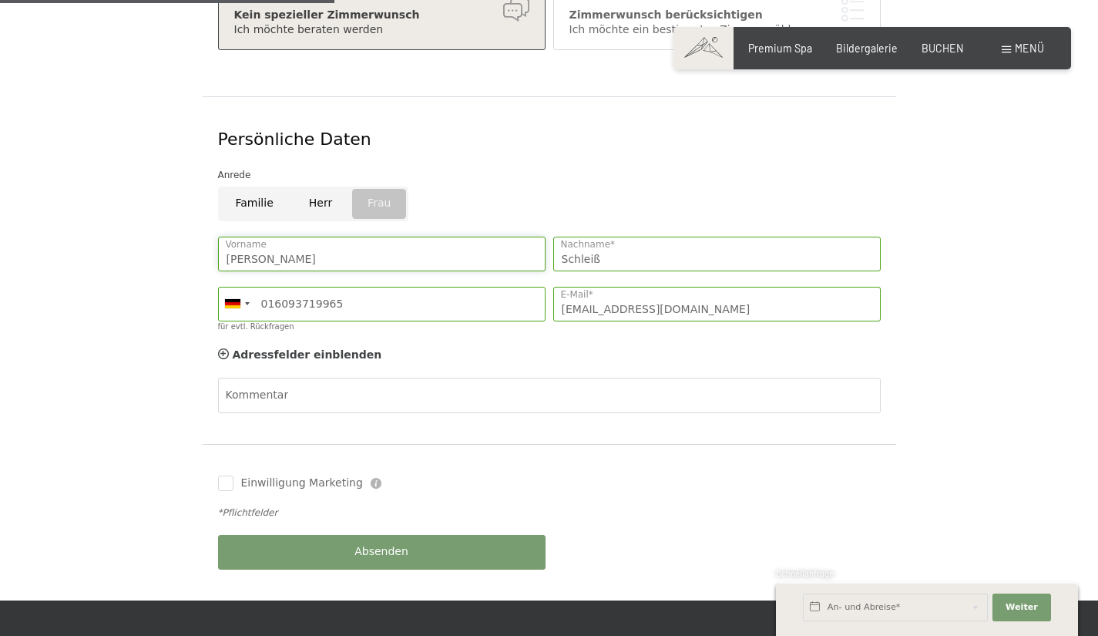
scroll to position [462, 0]
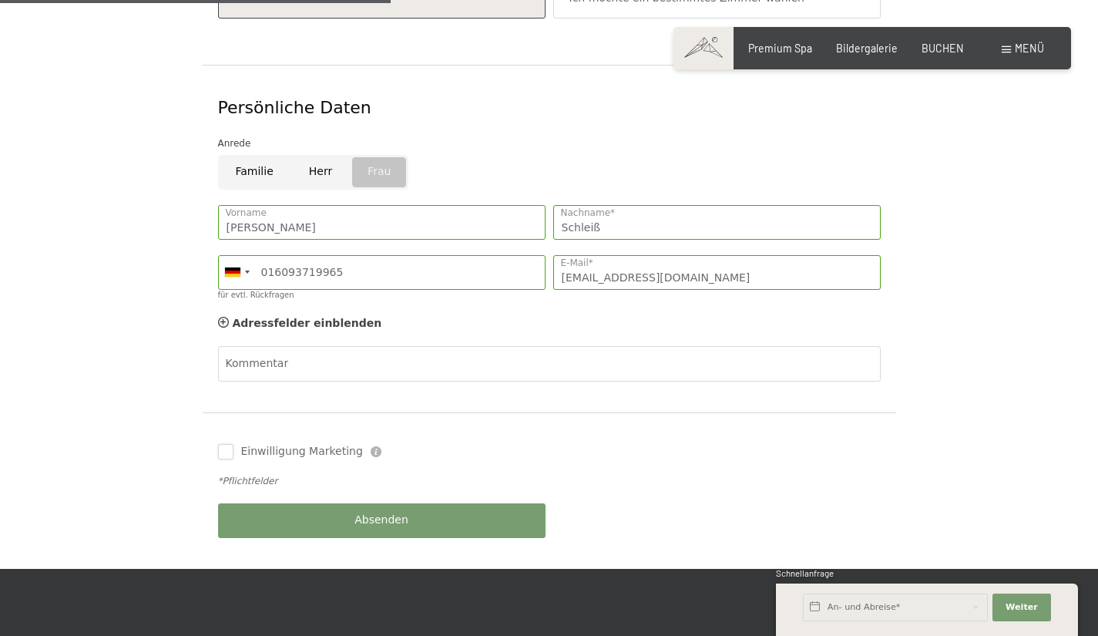
click at [229, 444] on input "Einwilligung Marketing" at bounding box center [225, 451] width 15 height 15
checkbox input "true"
click at [367, 512] on span "Absenden" at bounding box center [381, 519] width 54 height 15
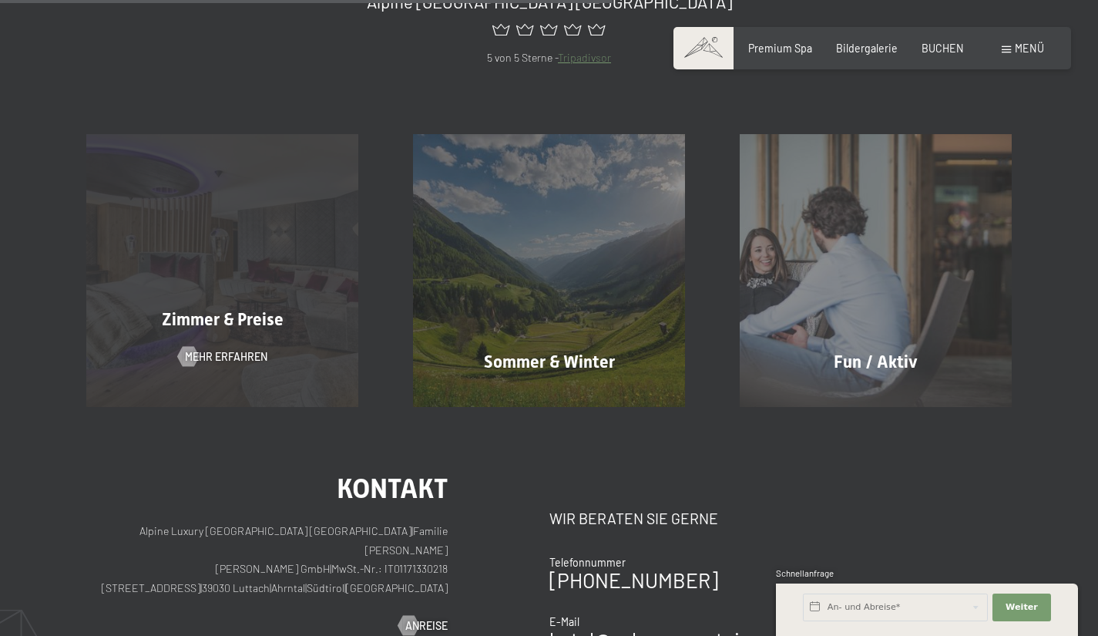
scroll to position [616, 0]
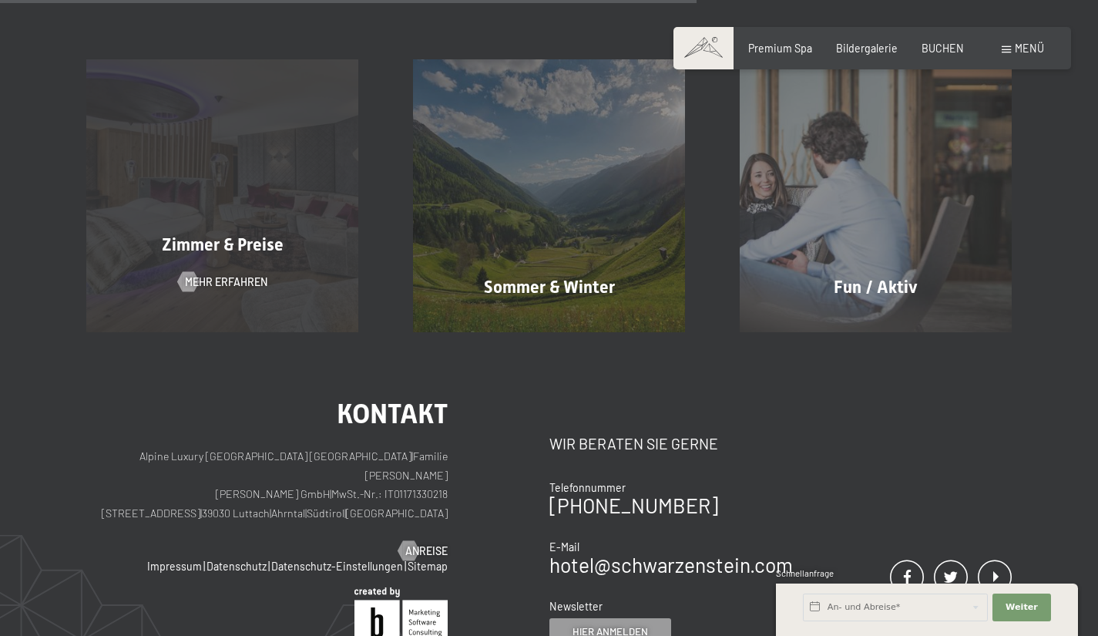
click at [224, 249] on span "Zimmer & Preise" at bounding box center [223, 244] width 122 height 19
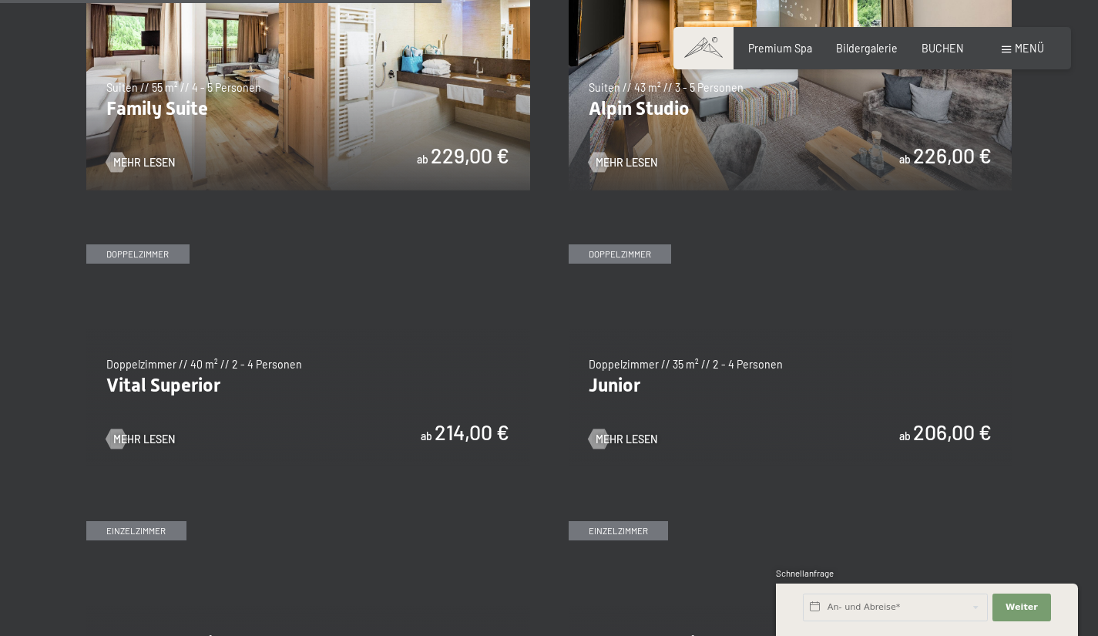
scroll to position [1849, 0]
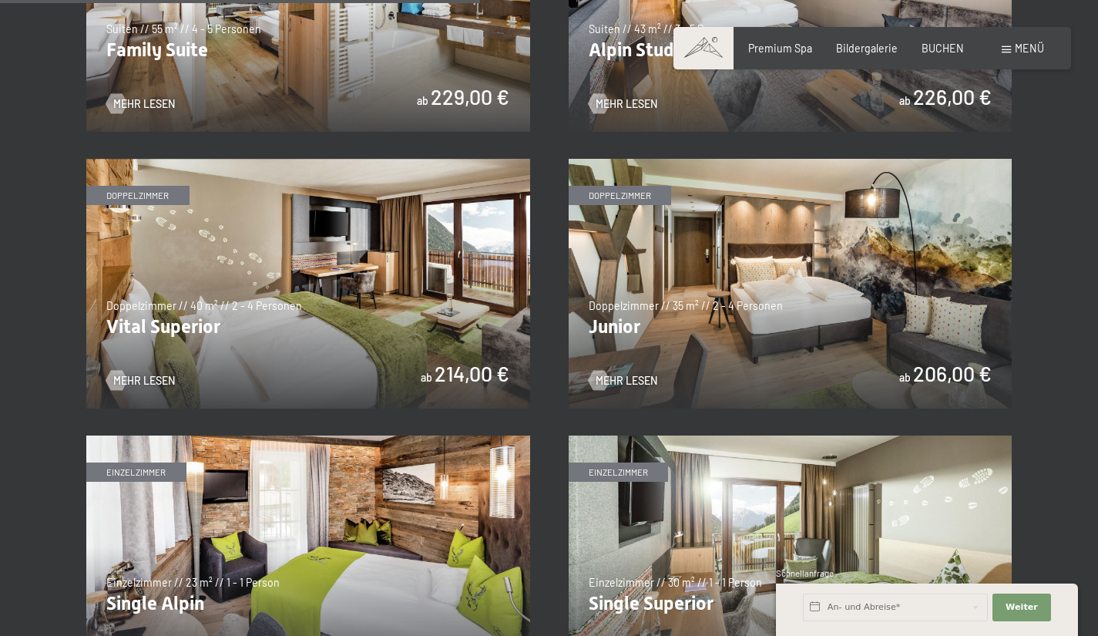
click at [294, 296] on img at bounding box center [308, 284] width 444 height 250
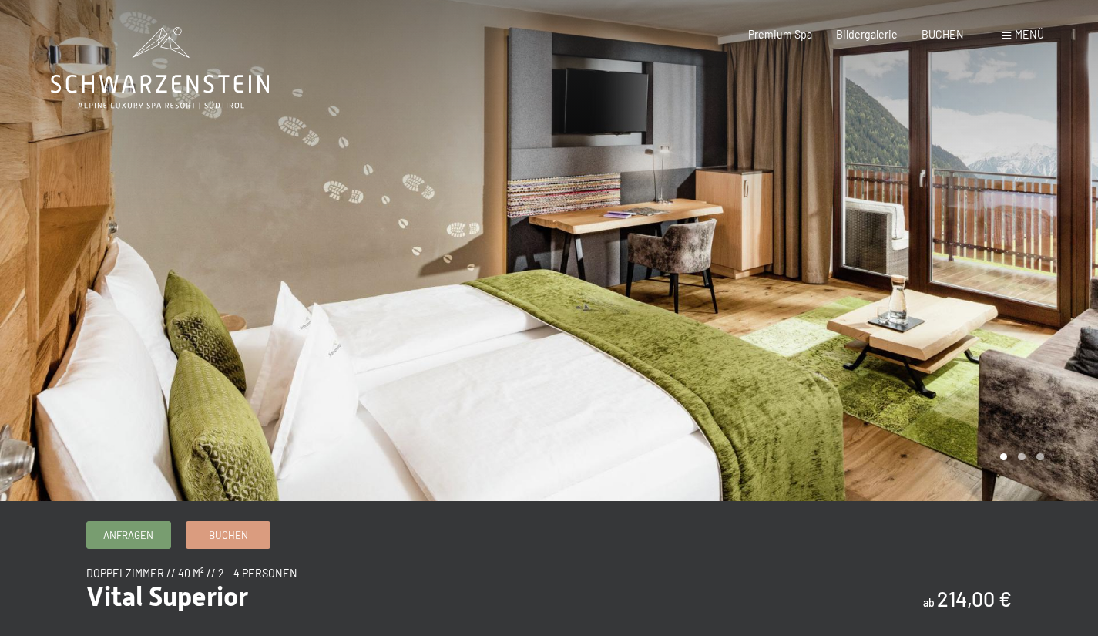
click at [1005, 285] on div at bounding box center [823, 250] width 549 height 501
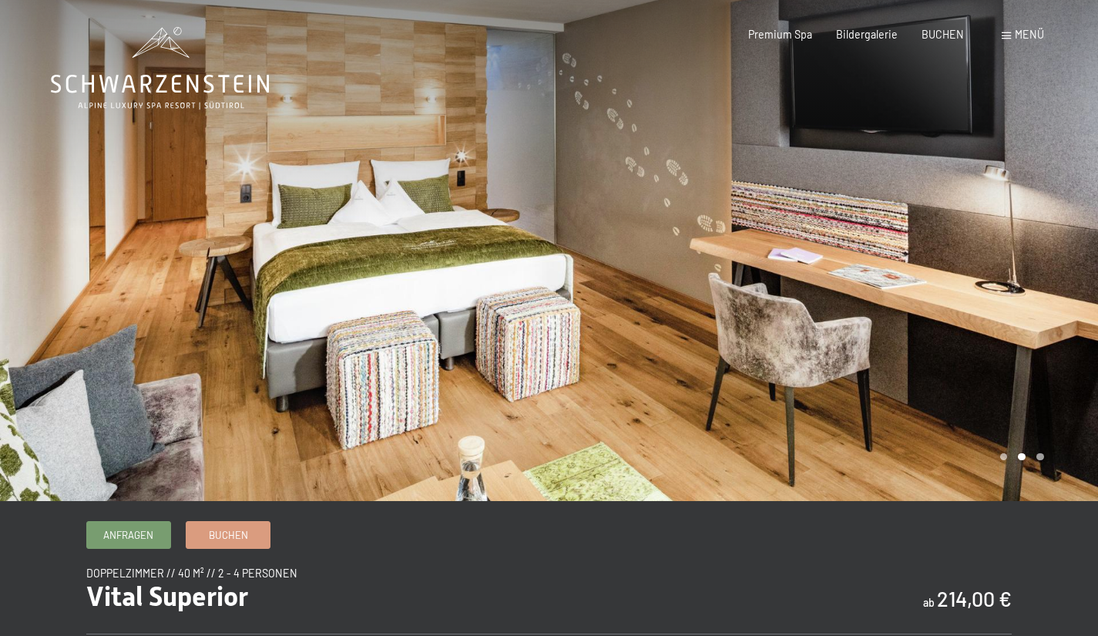
click at [1030, 257] on div at bounding box center [823, 250] width 549 height 501
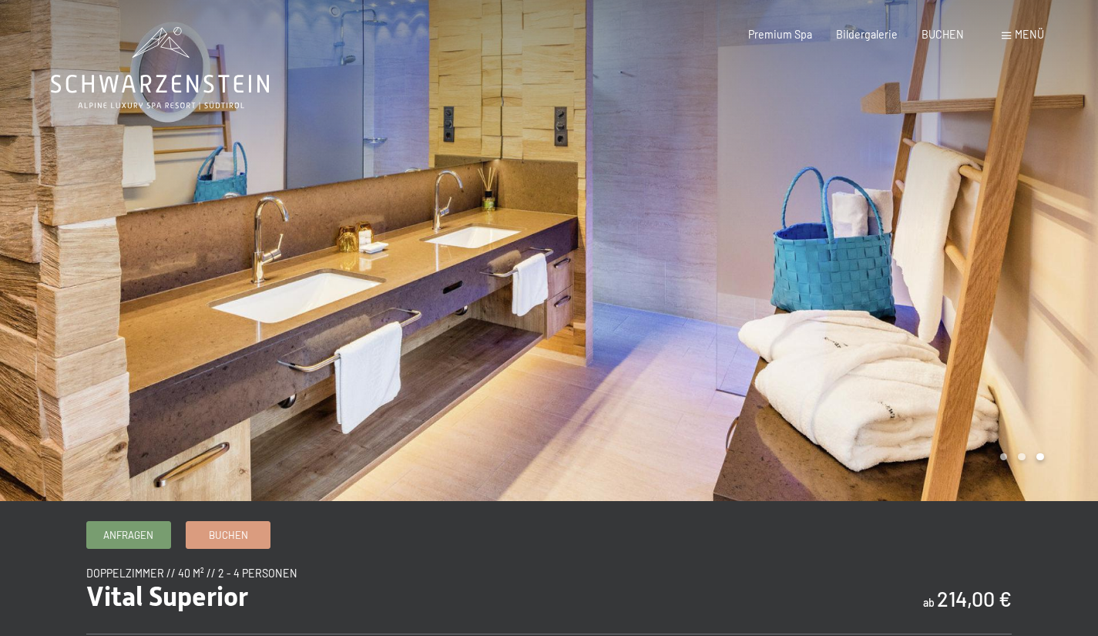
click at [1024, 253] on div at bounding box center [823, 250] width 549 height 501
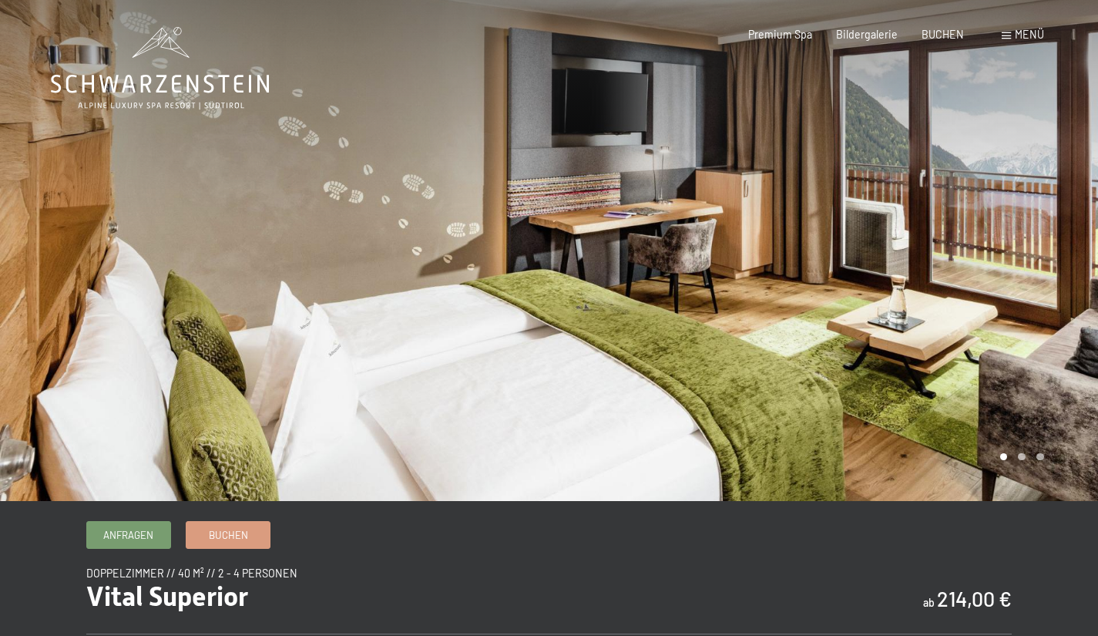
click at [1024, 253] on div at bounding box center [823, 250] width 549 height 501
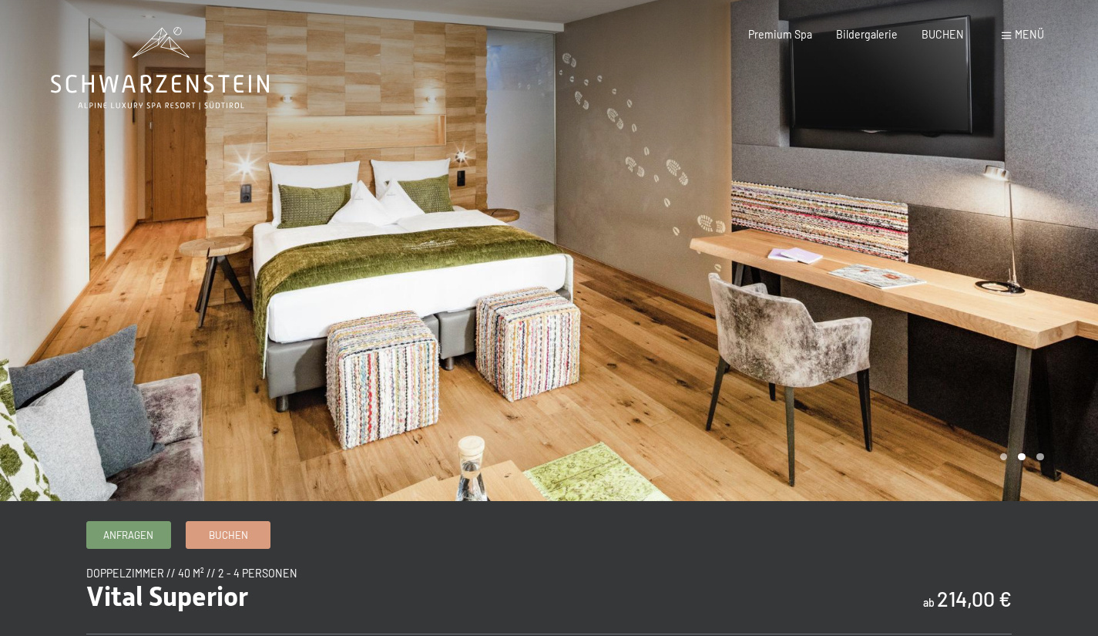
click at [1024, 253] on div at bounding box center [823, 250] width 549 height 501
